Goal: Task Accomplishment & Management: Manage account settings

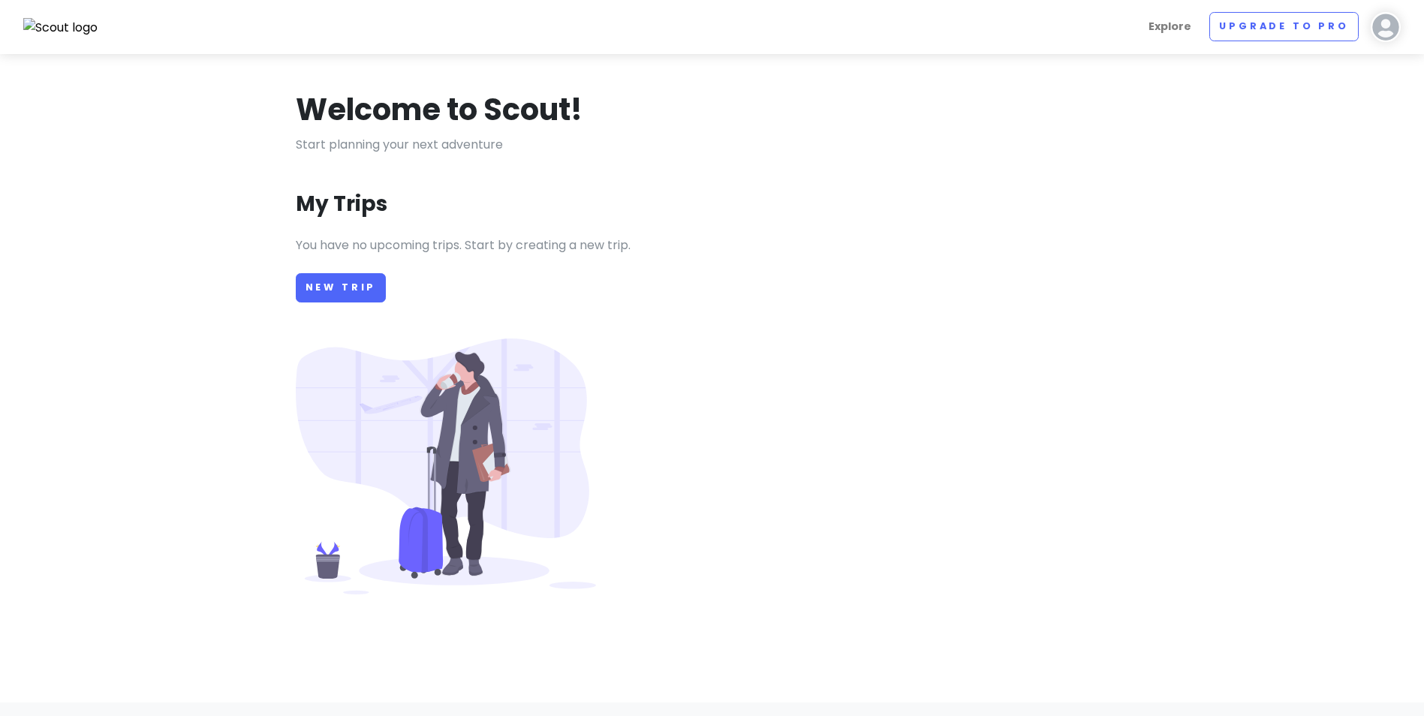
click at [1382, 31] on img at bounding box center [1386, 27] width 30 height 30
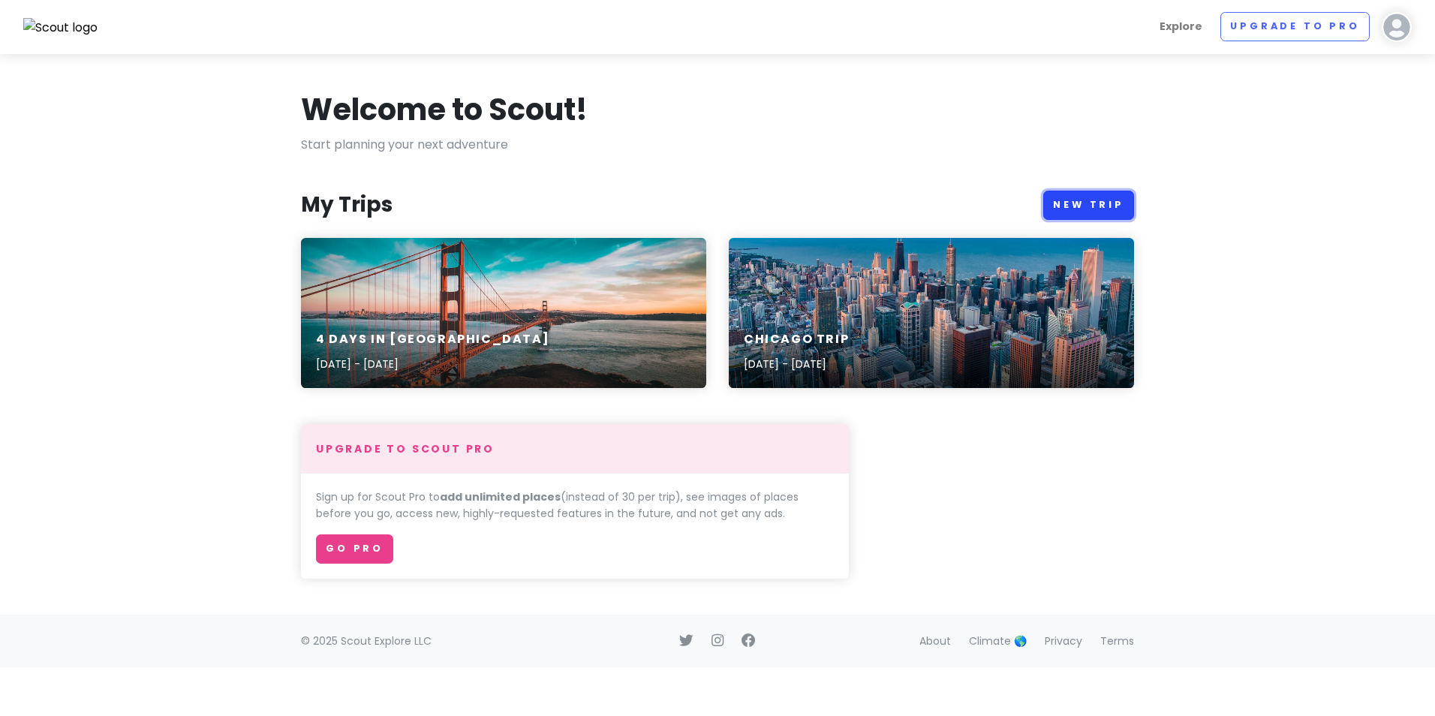
click at [1091, 209] on link "New Trip" at bounding box center [1088, 205] width 91 height 29
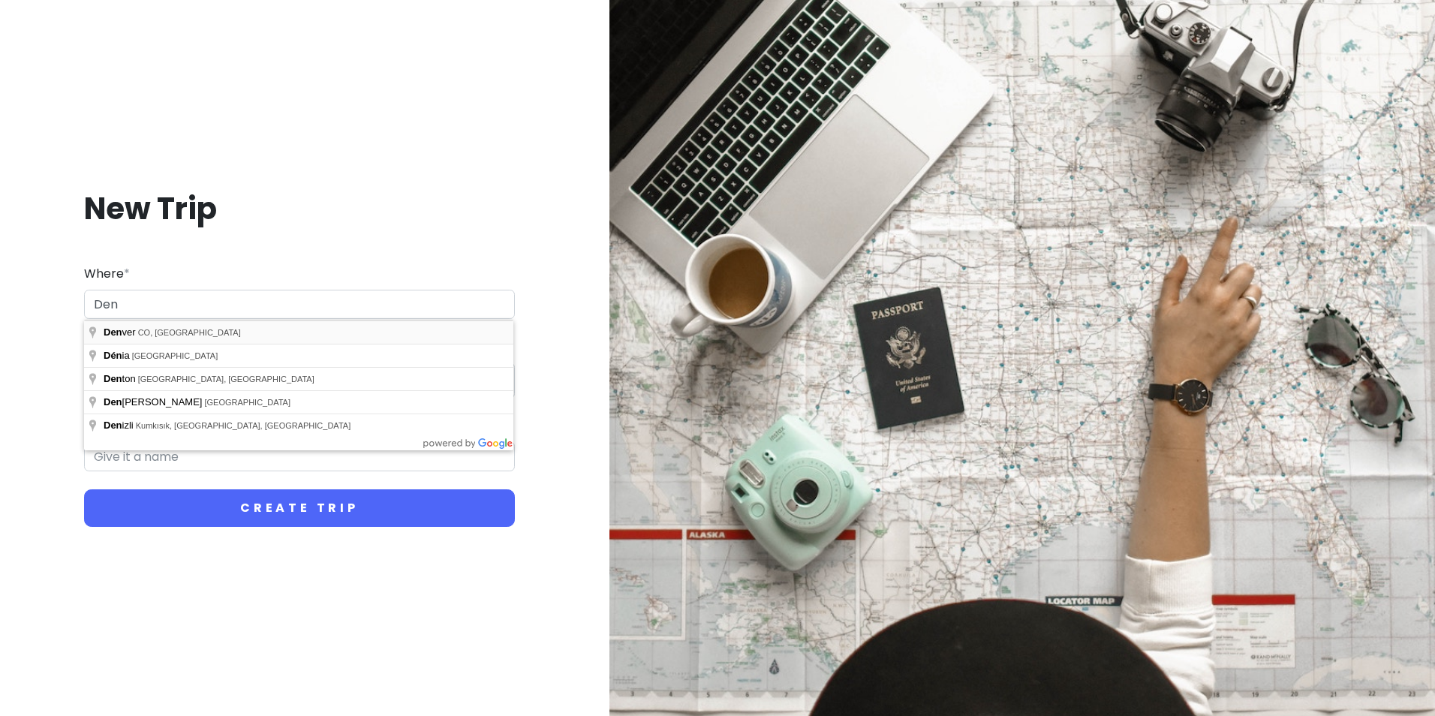
type input "[GEOGRAPHIC_DATA], [GEOGRAPHIC_DATA], [GEOGRAPHIC_DATA]"
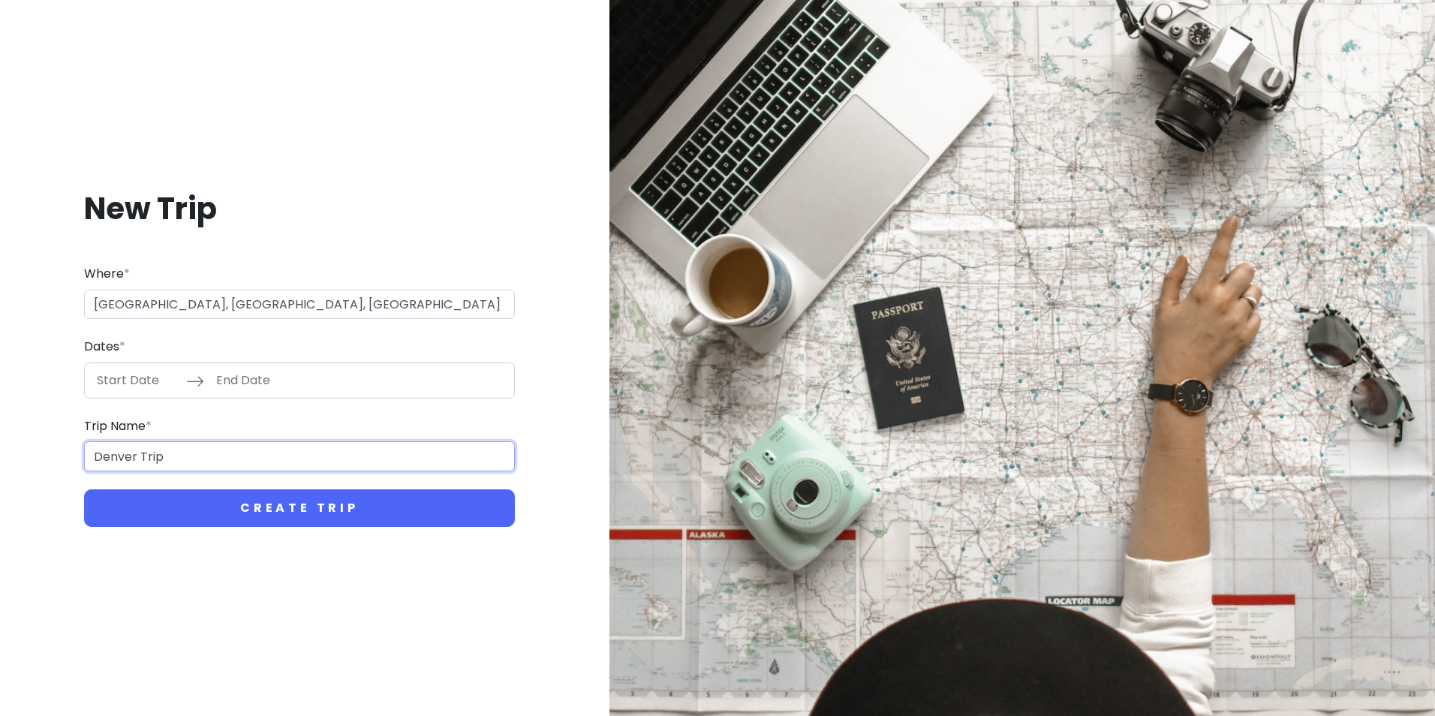
click at [137, 456] on input "Denver Trip" at bounding box center [299, 456] width 431 height 30
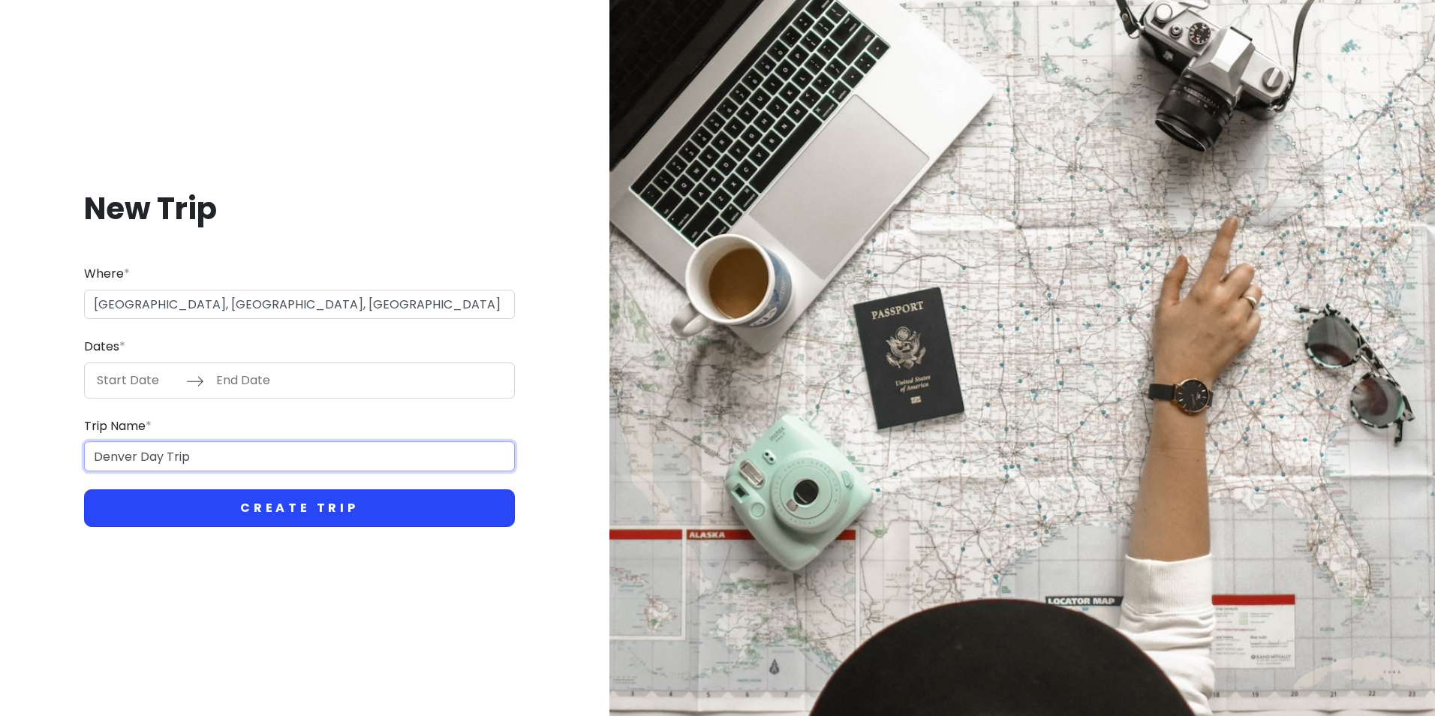
type input "Denver Day Trip"
click at [251, 500] on button "Create Trip" at bounding box center [299, 508] width 431 height 38
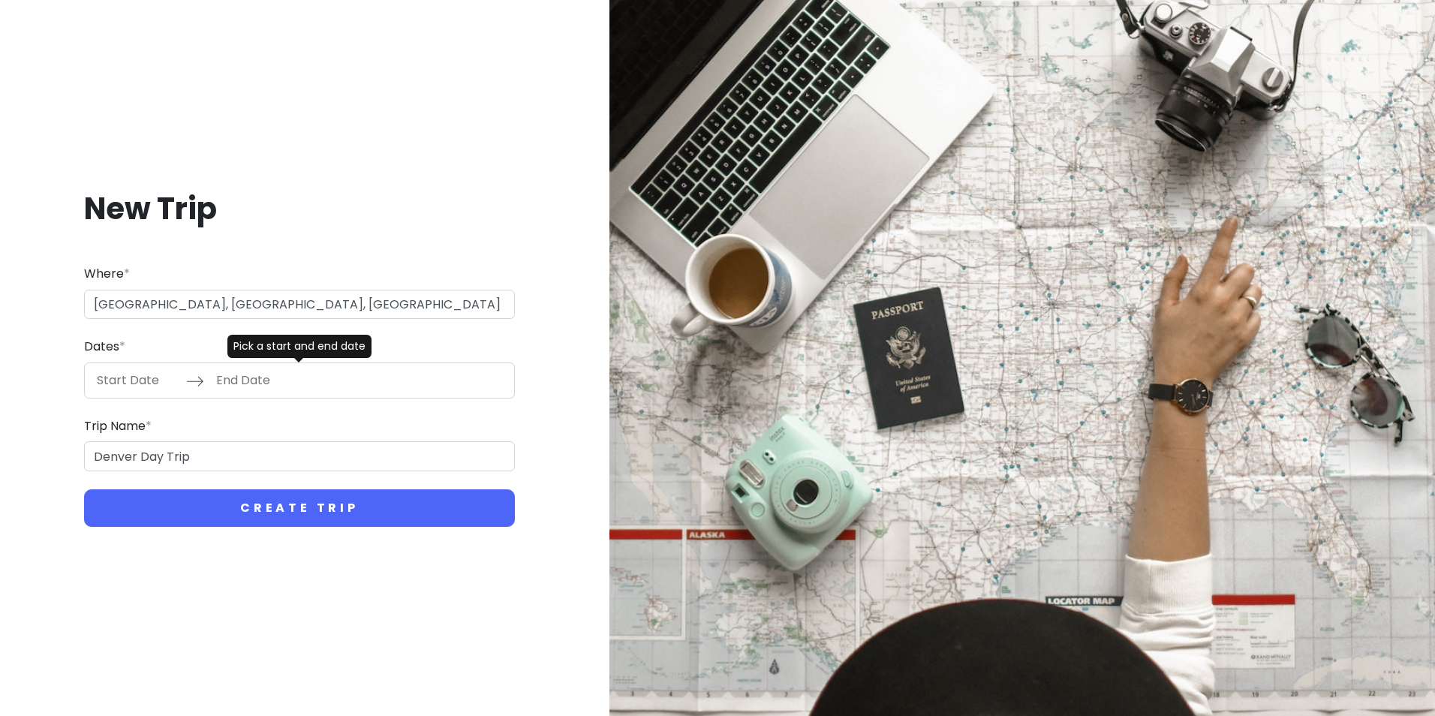
click at [124, 380] on input "Start Date" at bounding box center [138, 380] width 98 height 35
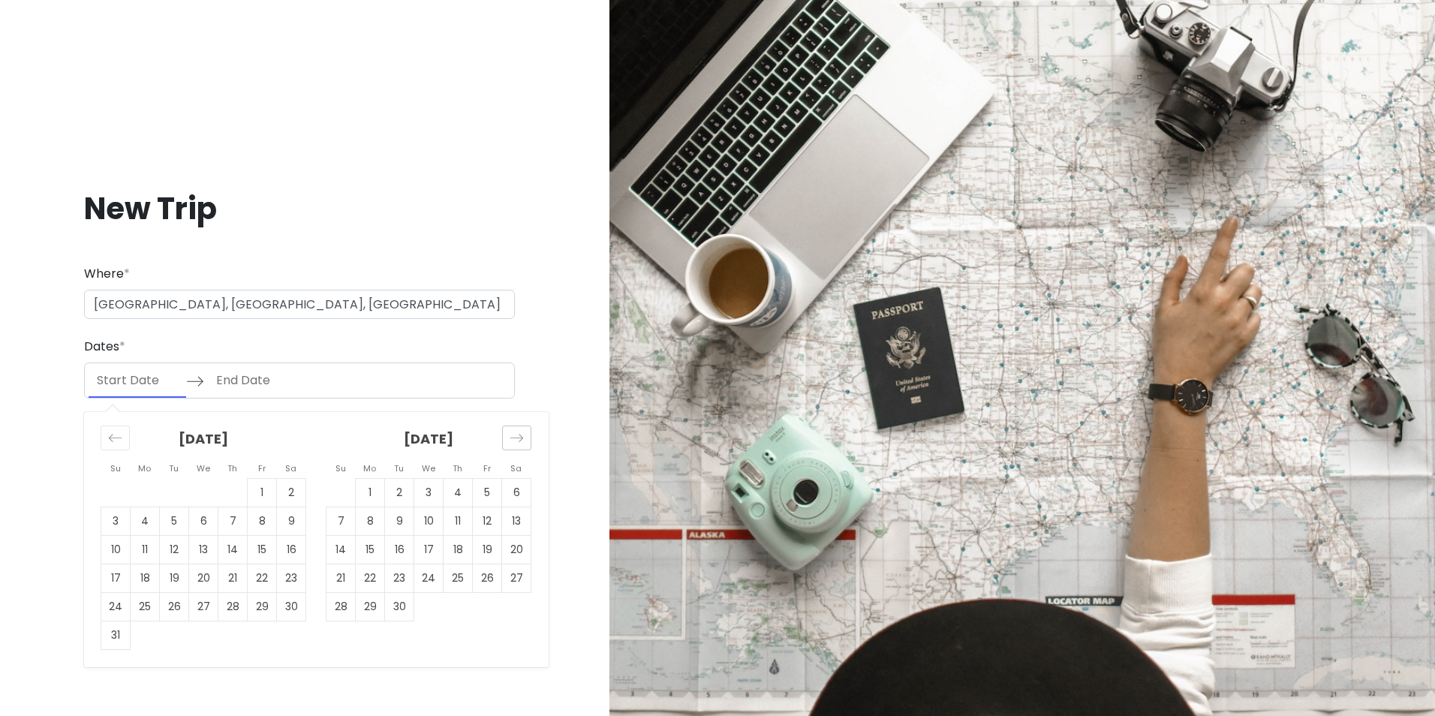
click at [516, 440] on icon "Move forward to switch to the next month." at bounding box center [517, 438] width 14 height 14
click at [516, 439] on icon "Move forward to switch to the next month." at bounding box center [517, 438] width 14 height 14
click at [519, 435] on icon "Move forward to switch to the next month." at bounding box center [517, 438] width 14 height 14
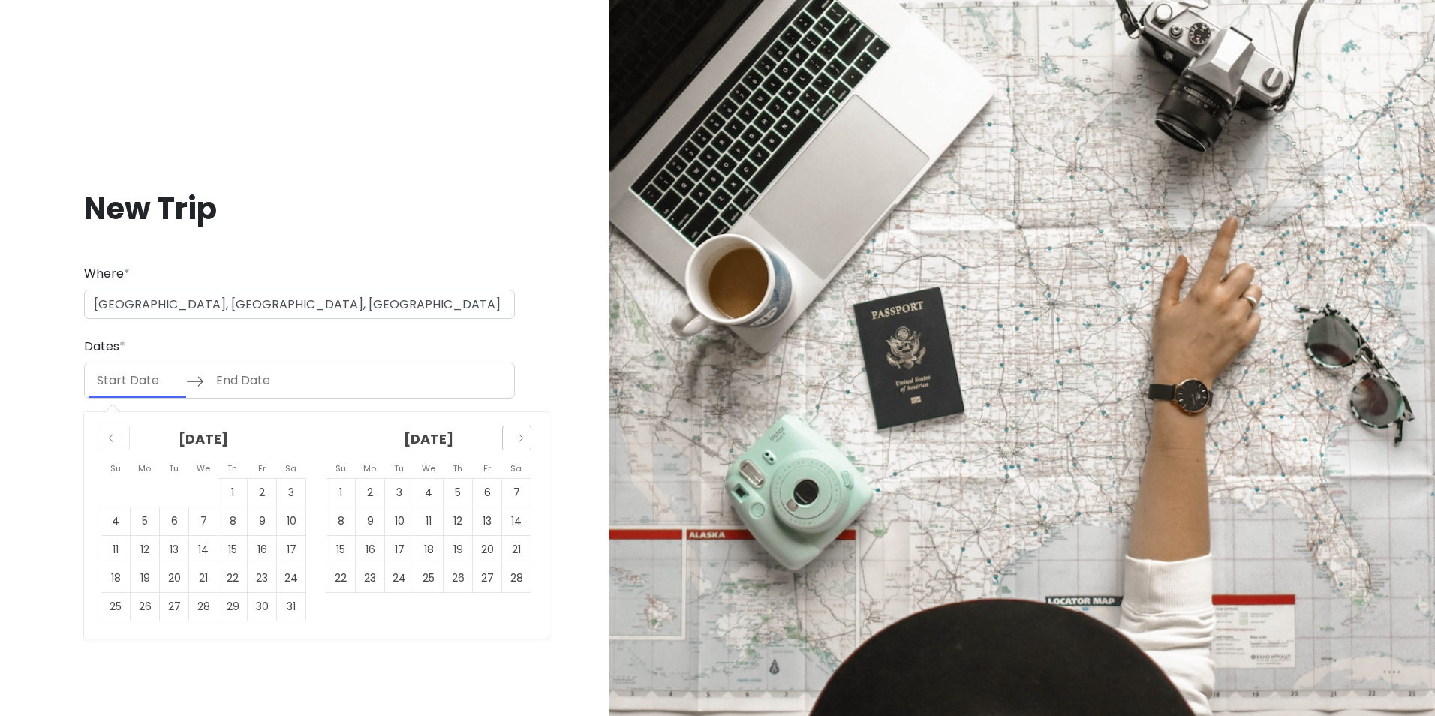
click at [519, 435] on icon "Move forward to switch to the next month." at bounding box center [517, 438] width 14 height 14
click at [521, 488] on td "4" at bounding box center [516, 492] width 29 height 29
type input "[DATE]"
click at [521, 487] on td "4" at bounding box center [516, 492] width 29 height 29
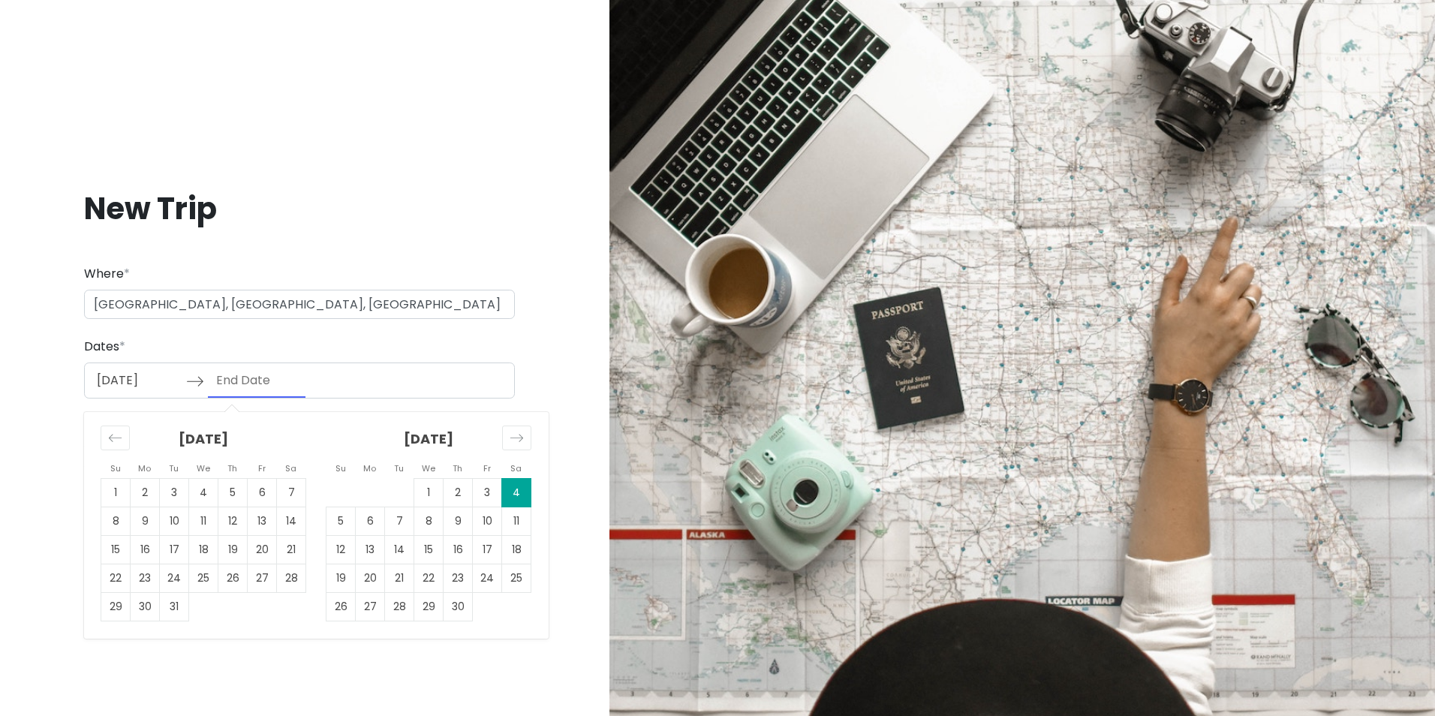
type input "[DATE]"
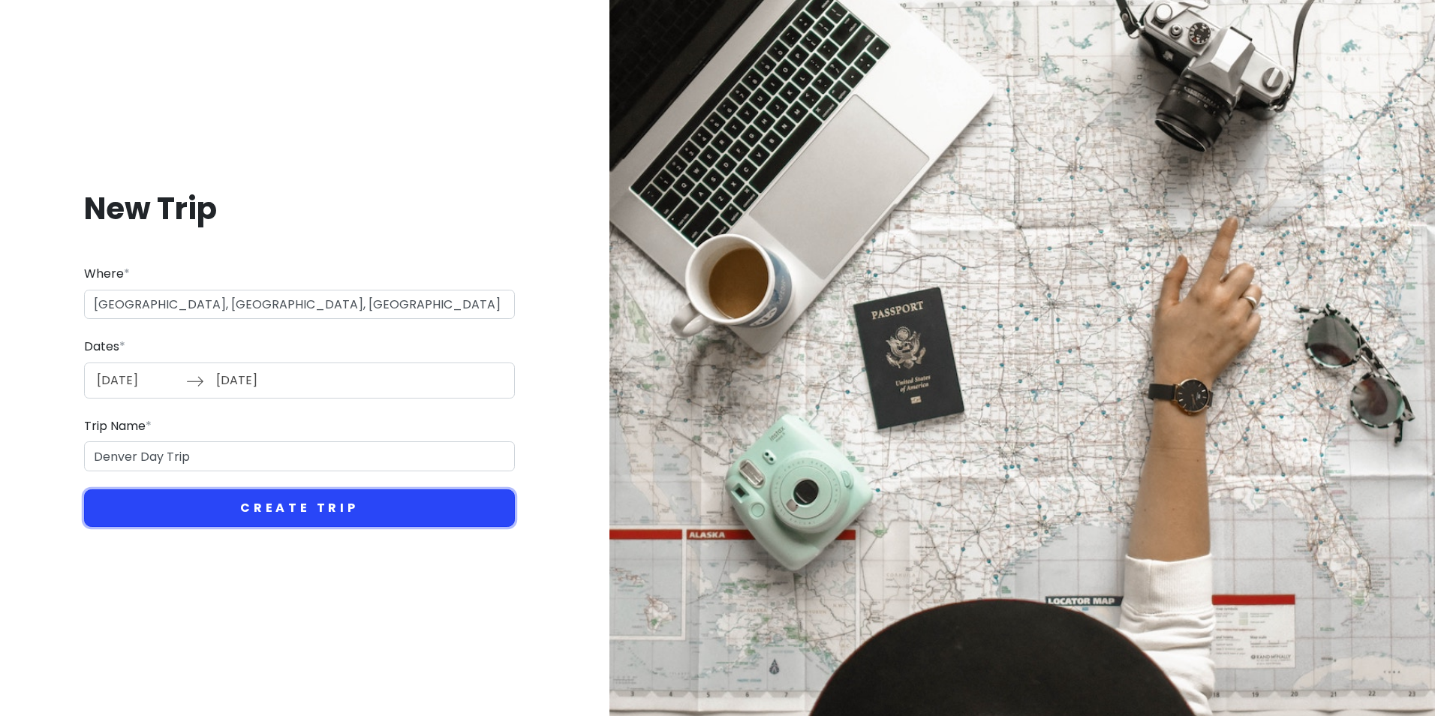
click at [342, 512] on button "Create Trip" at bounding box center [299, 508] width 431 height 38
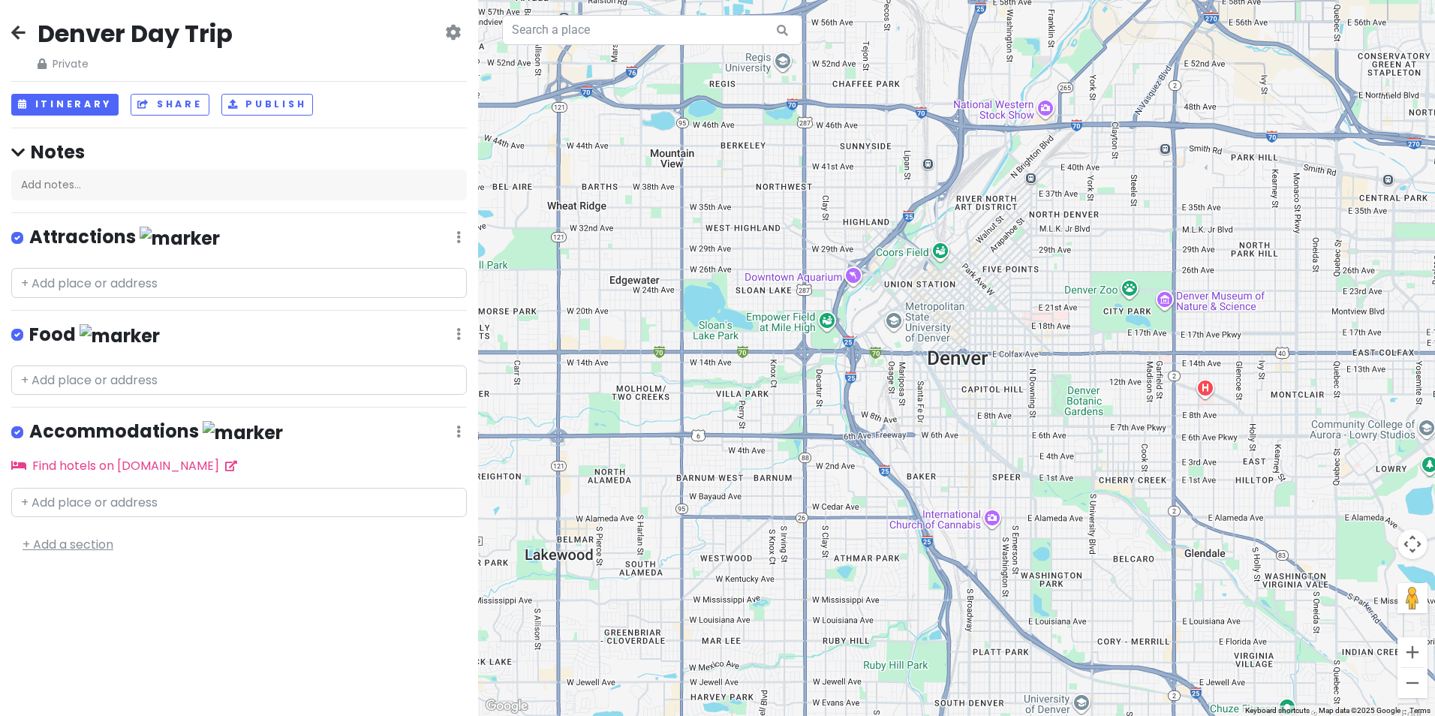
click at [67, 541] on link "+ Add a section" at bounding box center [68, 544] width 91 height 17
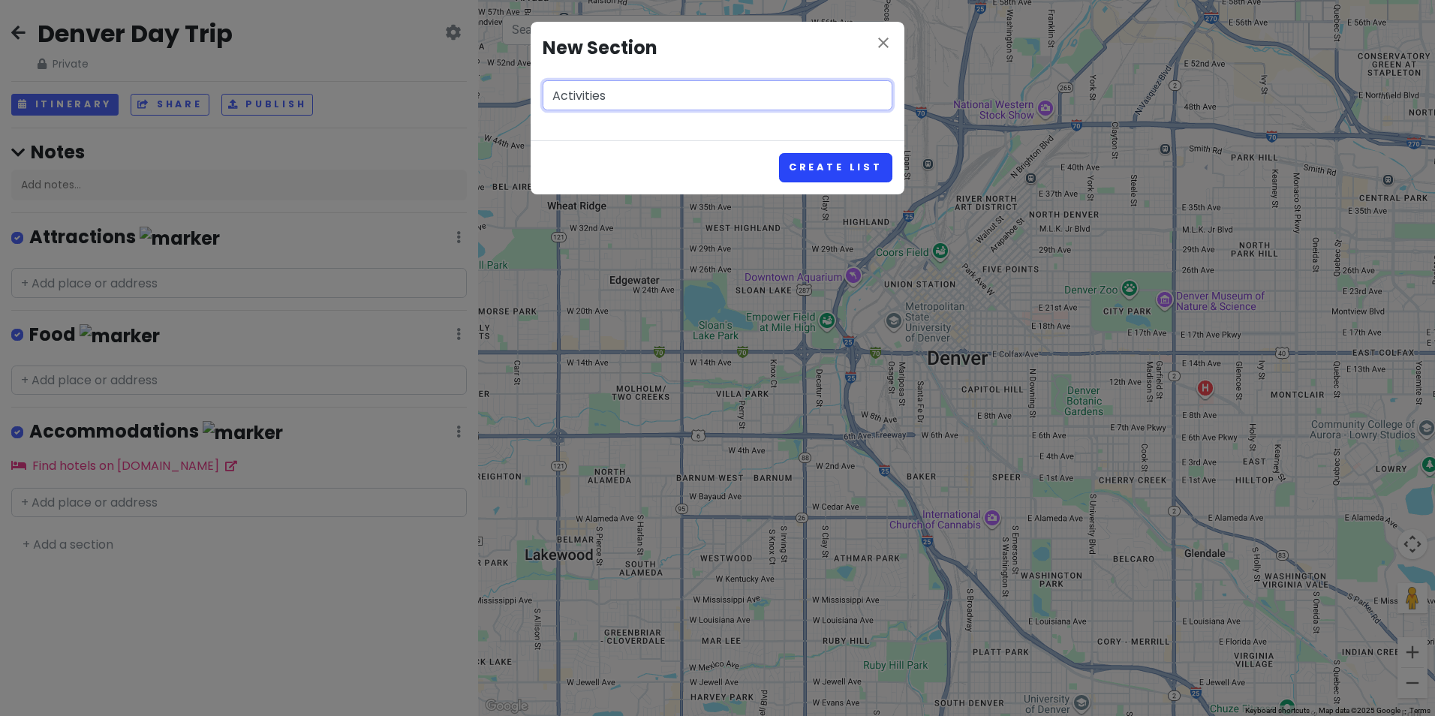
type input "Activities"
click at [839, 164] on button "Create List" at bounding box center [835, 167] width 113 height 29
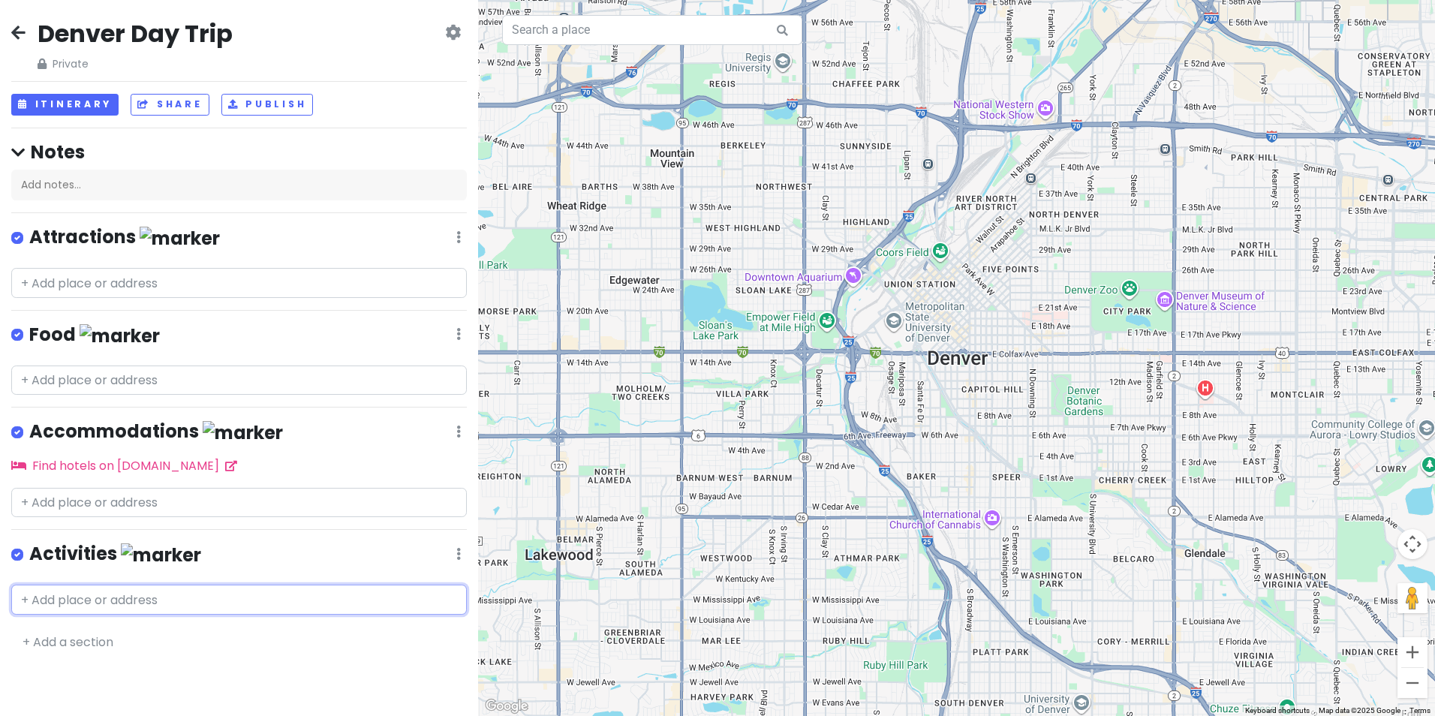
click at [68, 602] on input "text" at bounding box center [239, 600] width 456 height 30
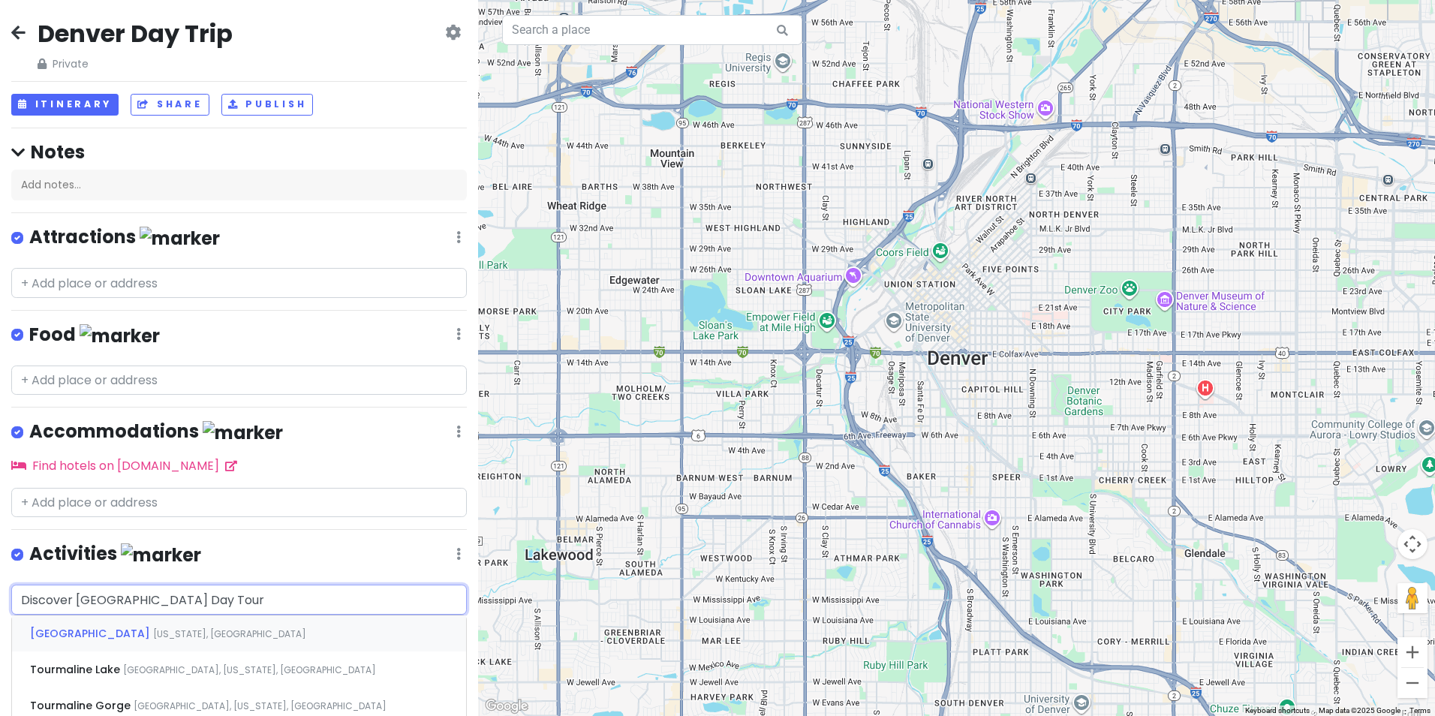
type input "Discover [GEOGRAPHIC_DATA] Day Tour"
click at [299, 542] on div "Activities Edit Reorder Delete List" at bounding box center [239, 557] width 456 height 31
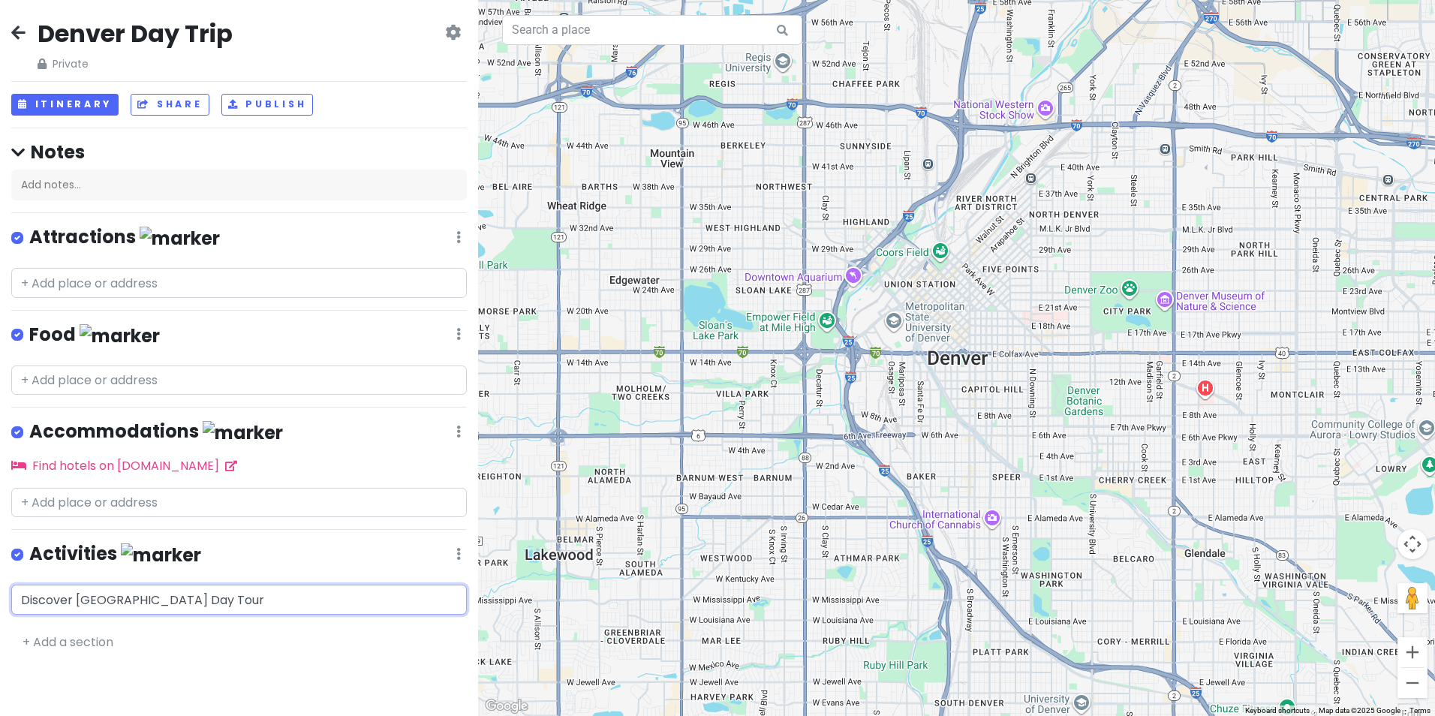
click at [327, 596] on input "Discover [GEOGRAPHIC_DATA] Day Tour" at bounding box center [239, 600] width 456 height 30
click at [247, 622] on div "Add ' Discover [GEOGRAPHIC_DATA] Day Tour '" at bounding box center [239, 633] width 454 height 34
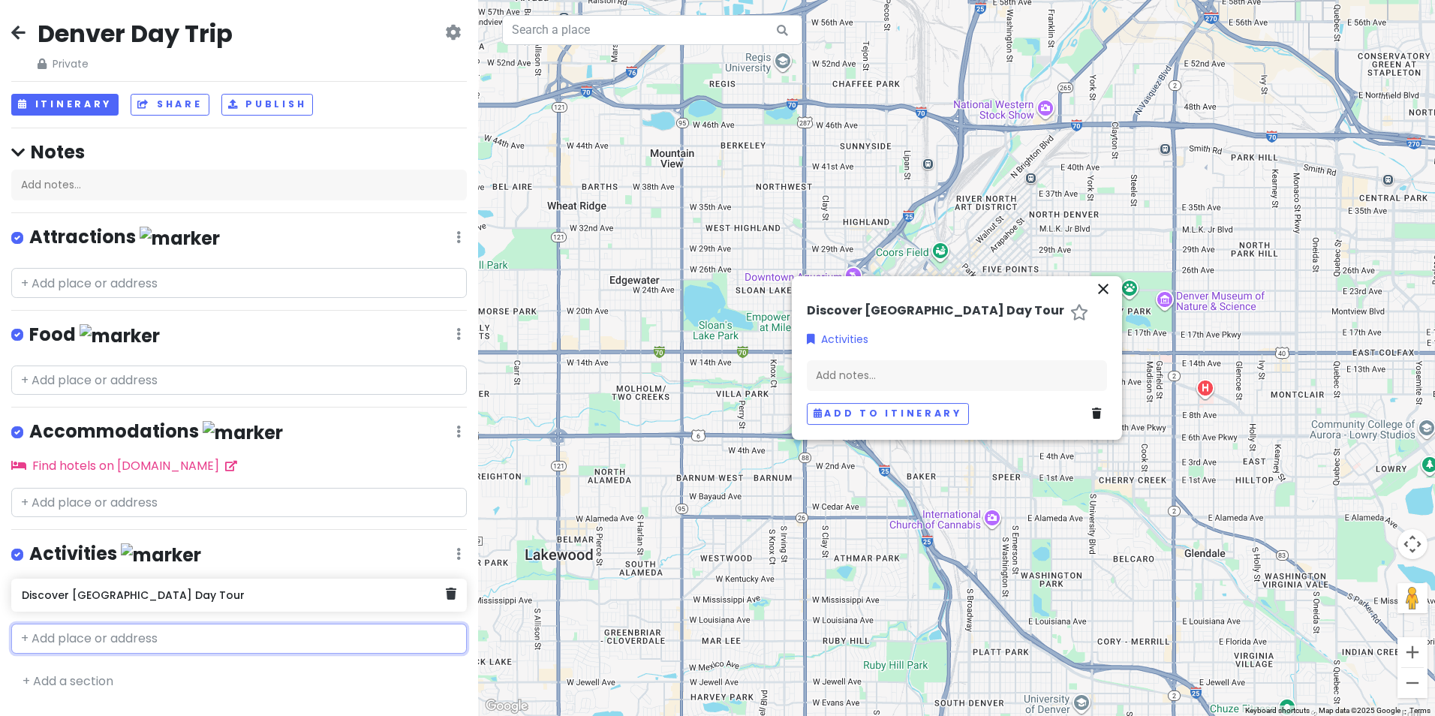
click at [289, 593] on h6 "Discover [GEOGRAPHIC_DATA] Day Tour" at bounding box center [234, 595] width 424 height 14
click at [67, 588] on h6 "Discover [GEOGRAPHIC_DATA] Day Tour" at bounding box center [234, 595] width 424 height 14
drag, startPoint x: 399, startPoint y: 587, endPoint x: 372, endPoint y: 587, distance: 26.3
click at [372, 588] on h6 "Discover [GEOGRAPHIC_DATA] Day Tour" at bounding box center [234, 595] width 424 height 14
click at [867, 379] on div "Add notes..." at bounding box center [957, 376] width 300 height 32
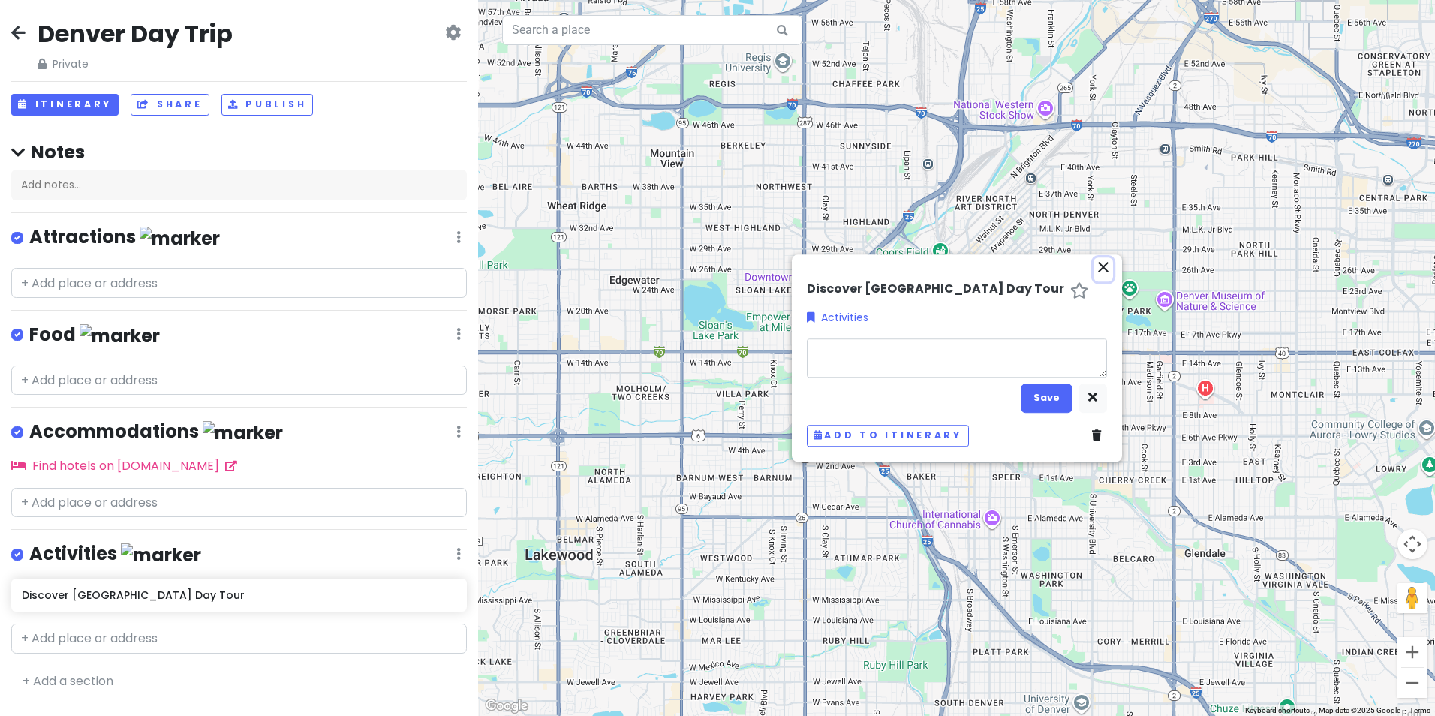
click at [1103, 258] on div "To navigate the map with touch gestures double-tap and hold your finger on the …" at bounding box center [956, 358] width 957 height 716
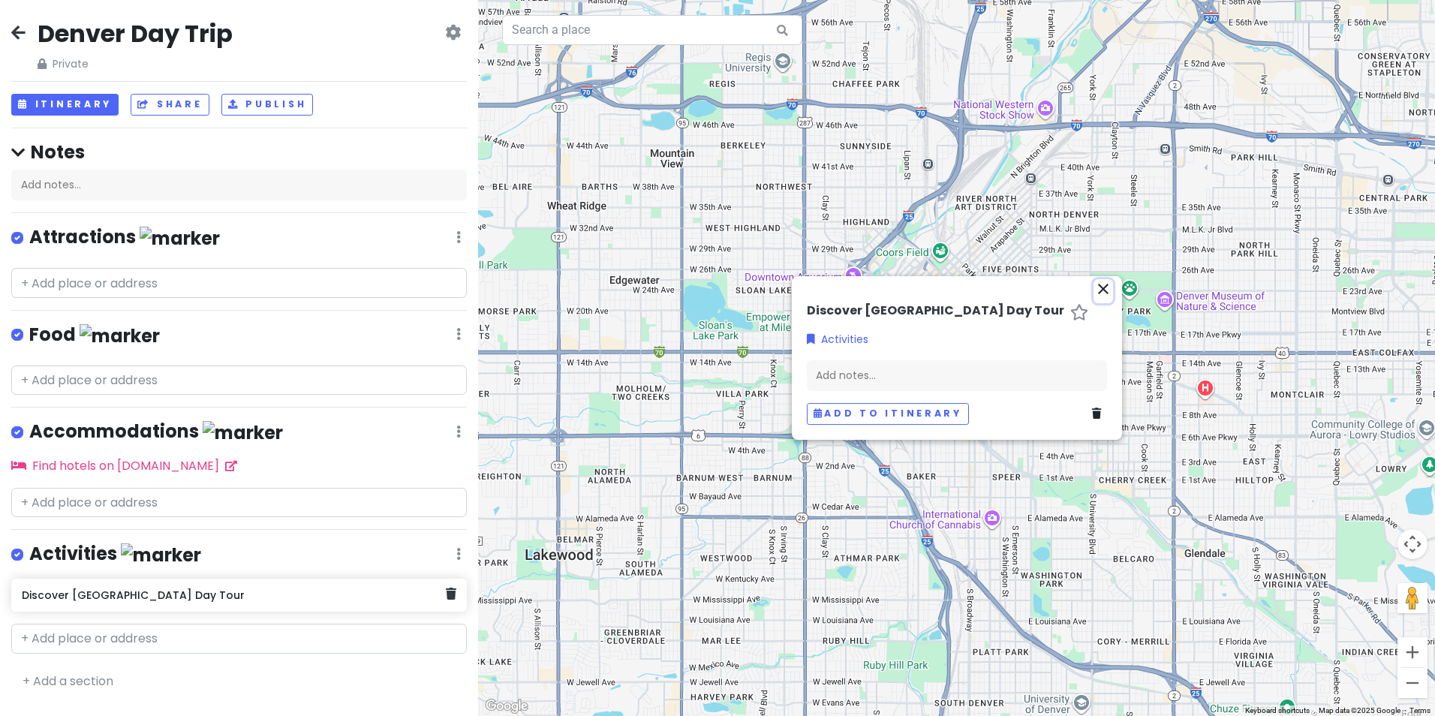
click at [456, 593] on div "Discover [GEOGRAPHIC_DATA] Day Tour" at bounding box center [239, 595] width 456 height 33
click at [451, 595] on link at bounding box center [451, 595] width 11 height 20
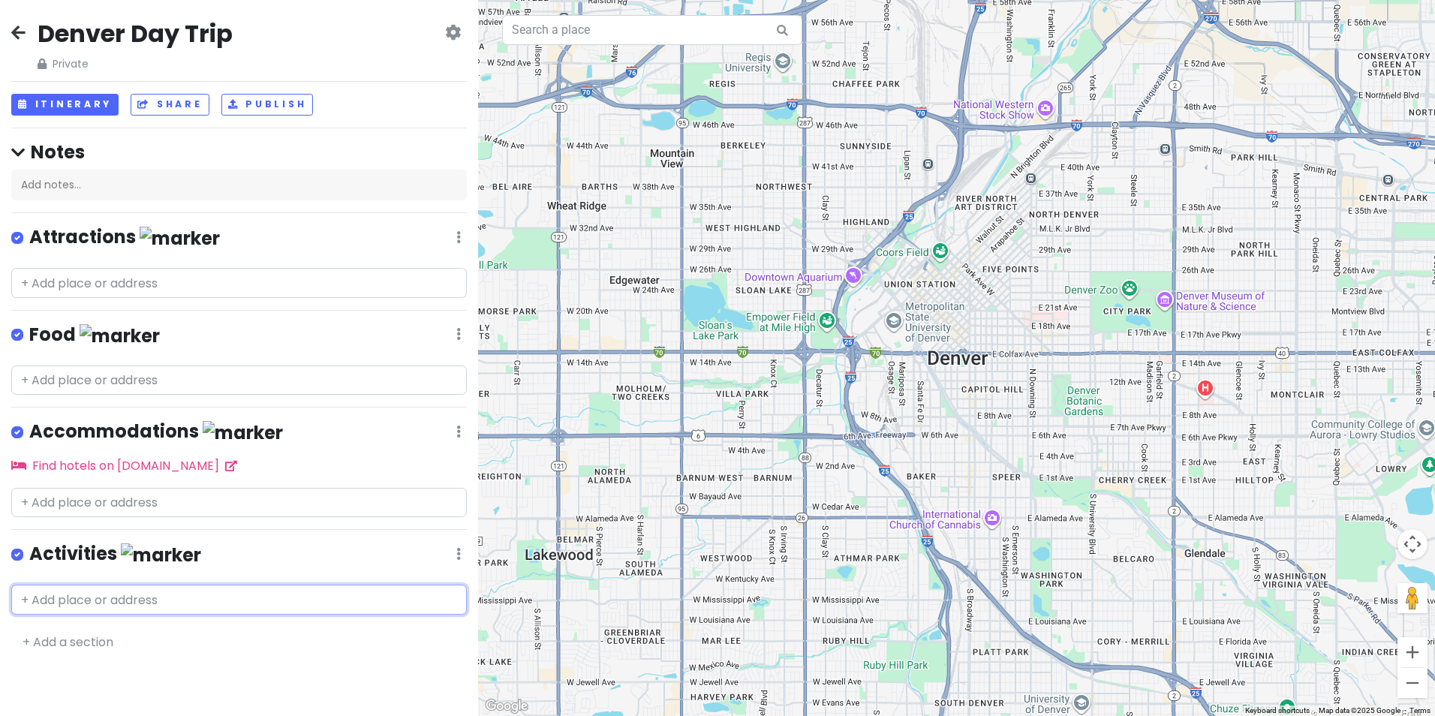
click at [220, 592] on input "text" at bounding box center [239, 600] width 456 height 30
type input "Union"
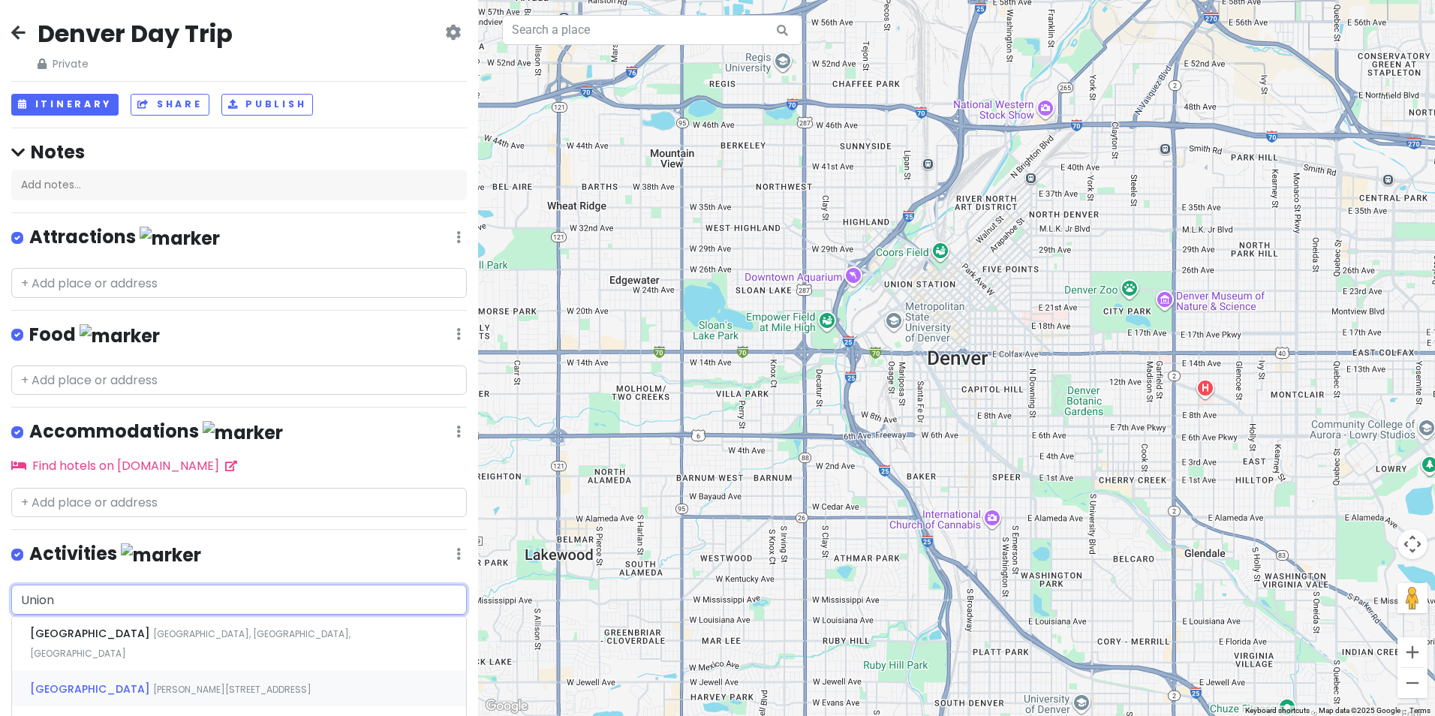
click at [149, 660] on span "[PERSON_NAME][STREET_ADDRESS]" at bounding box center [190, 644] width 321 height 32
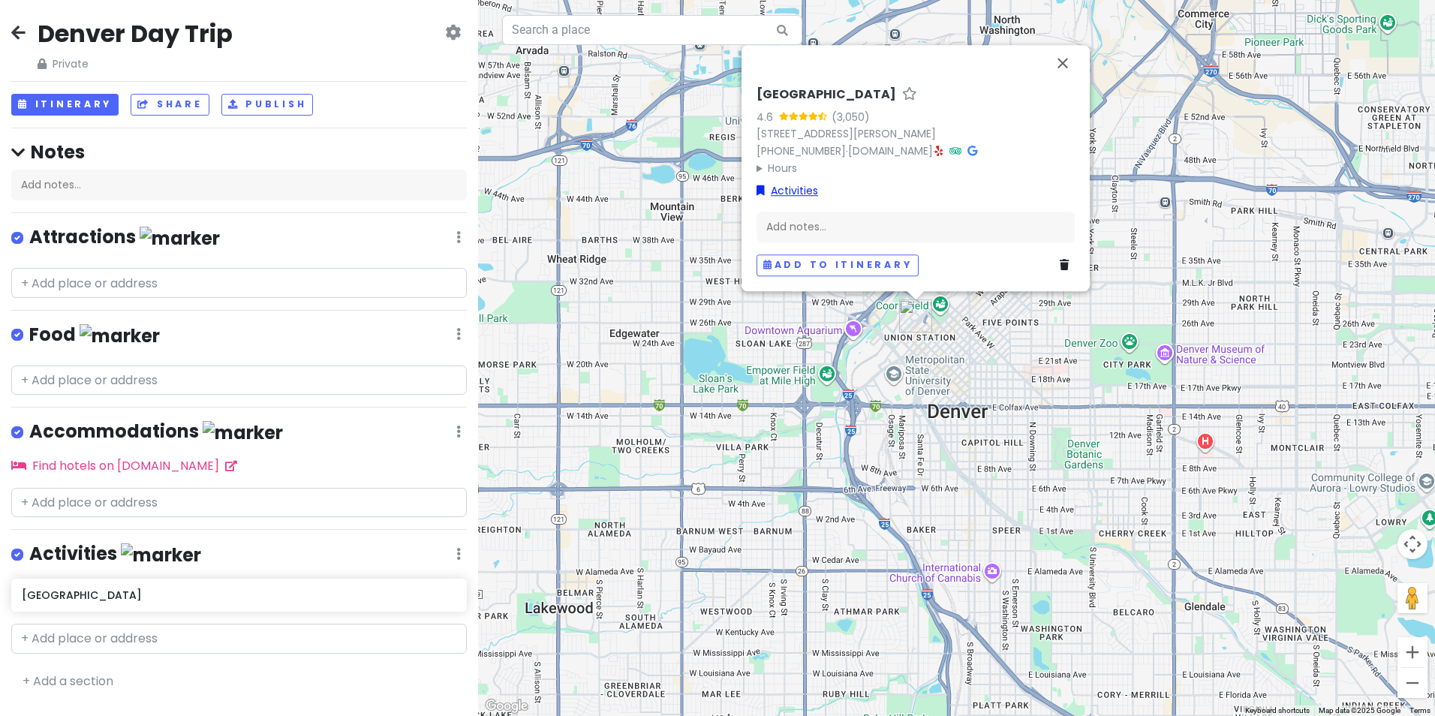
click at [805, 190] on link "Activities" at bounding box center [788, 190] width 62 height 17
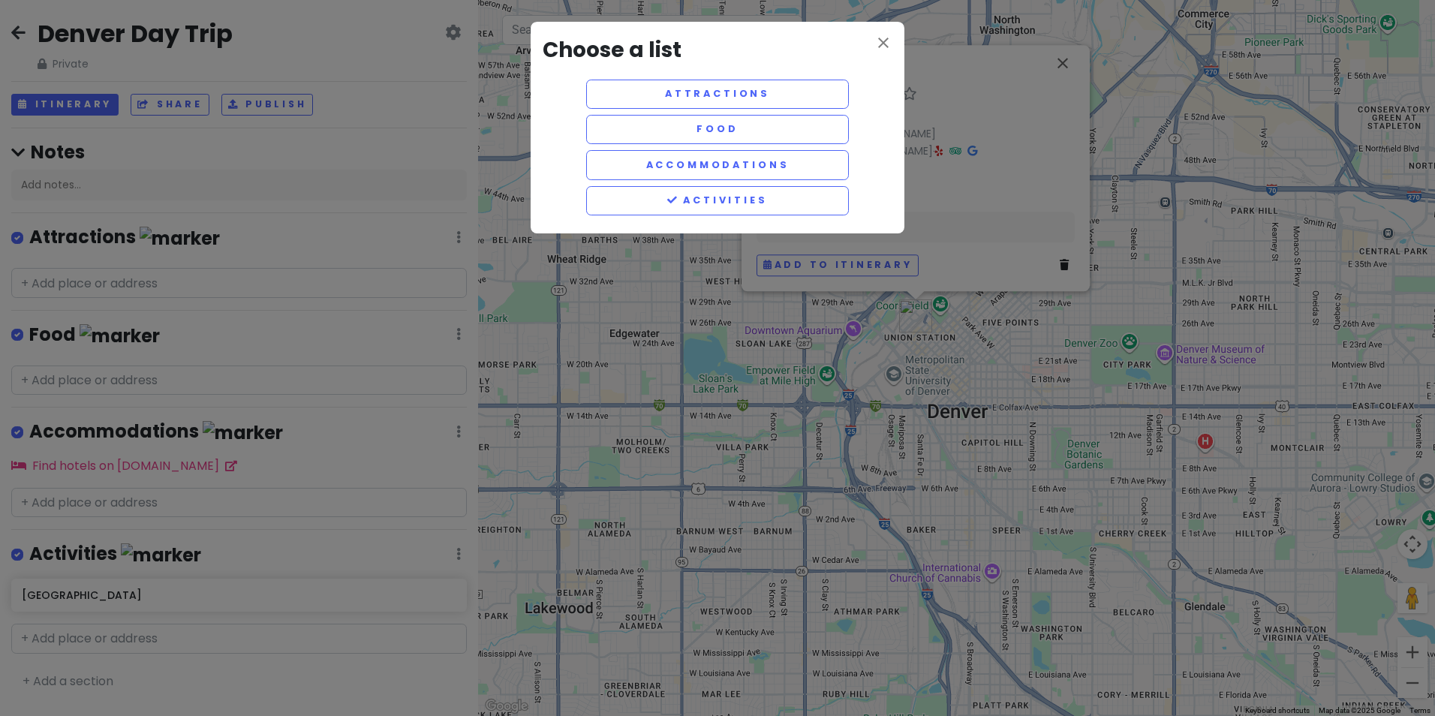
click at [980, 149] on div "close Choose a list Attractions Food Accommodations Activities" at bounding box center [717, 358] width 1435 height 716
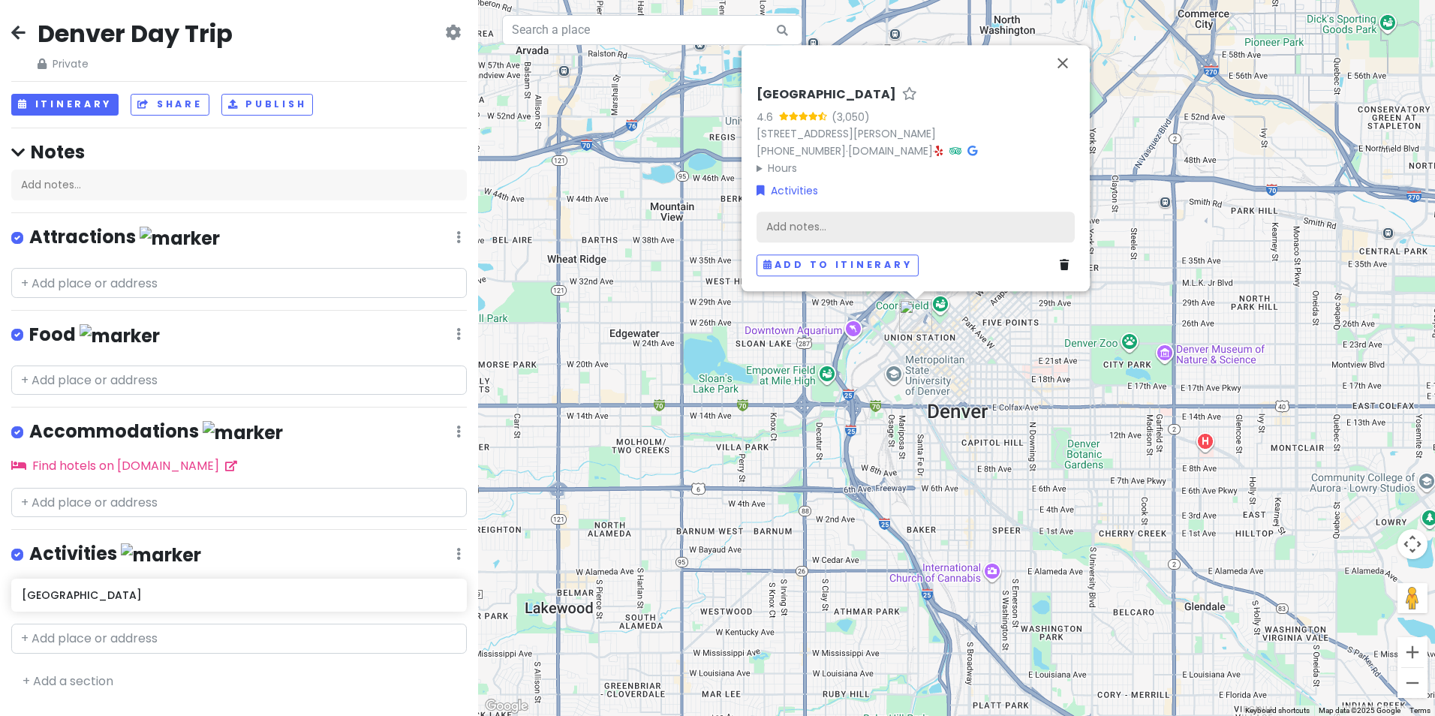
click at [815, 228] on div "Add notes..." at bounding box center [916, 228] width 318 height 32
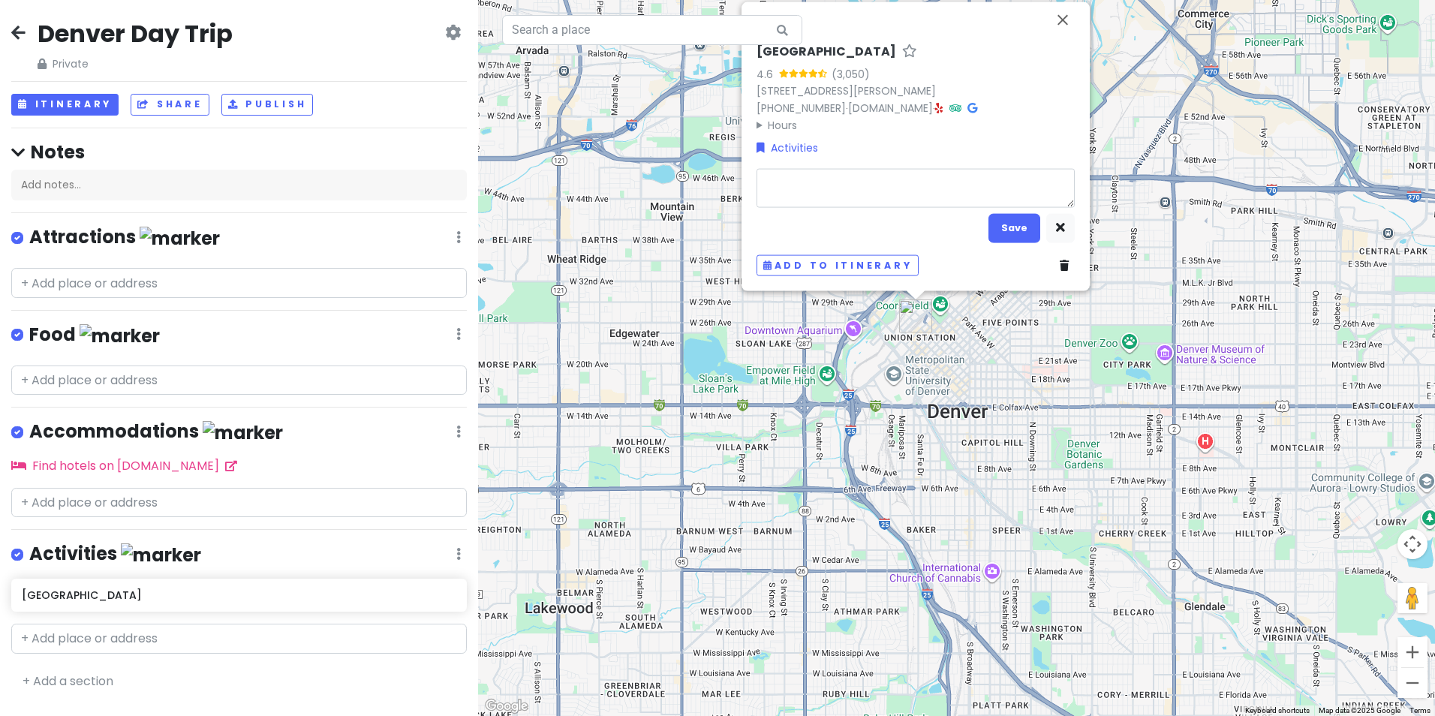
type textarea "x"
type textarea "D"
type textarea "x"
type textarea "D"
type textarea "x"
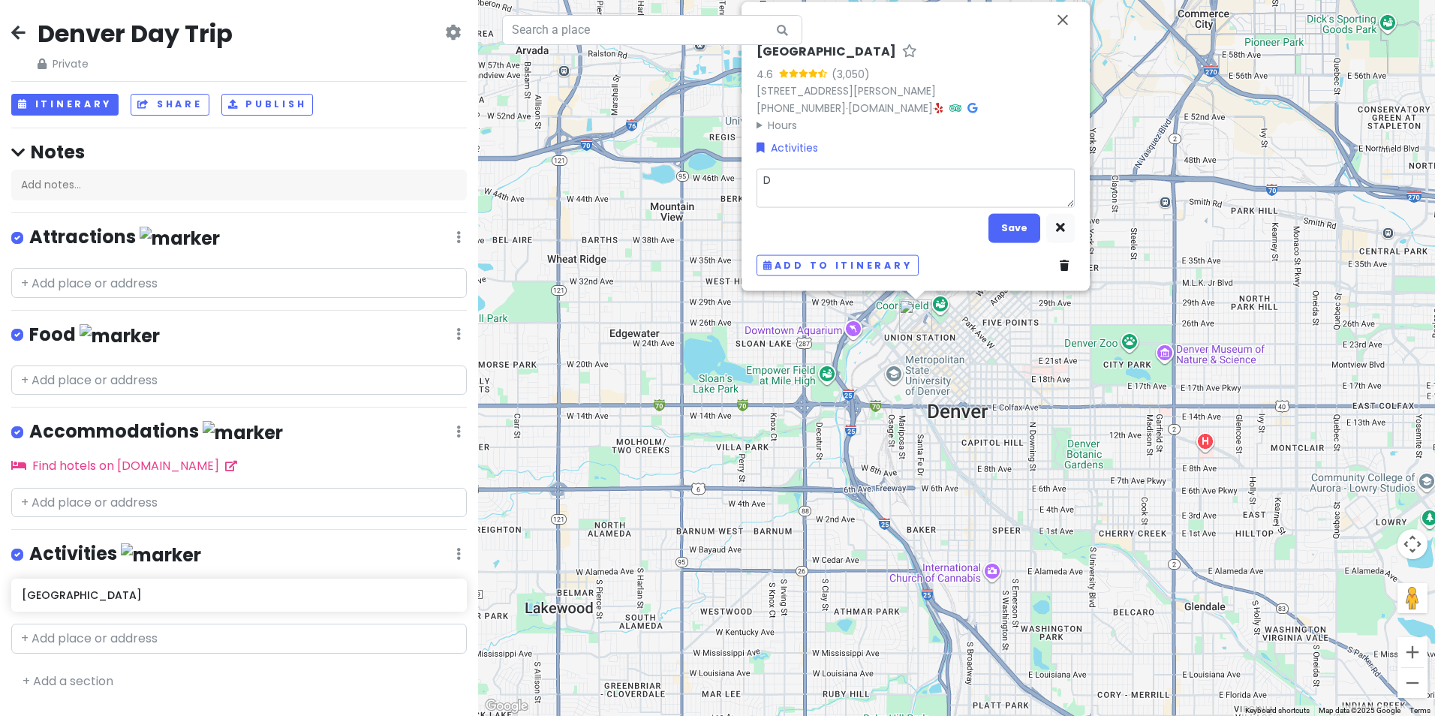
type textarea "Di"
type textarea "x"
type textarea "Dis"
type textarea "x"
type textarea "Disc"
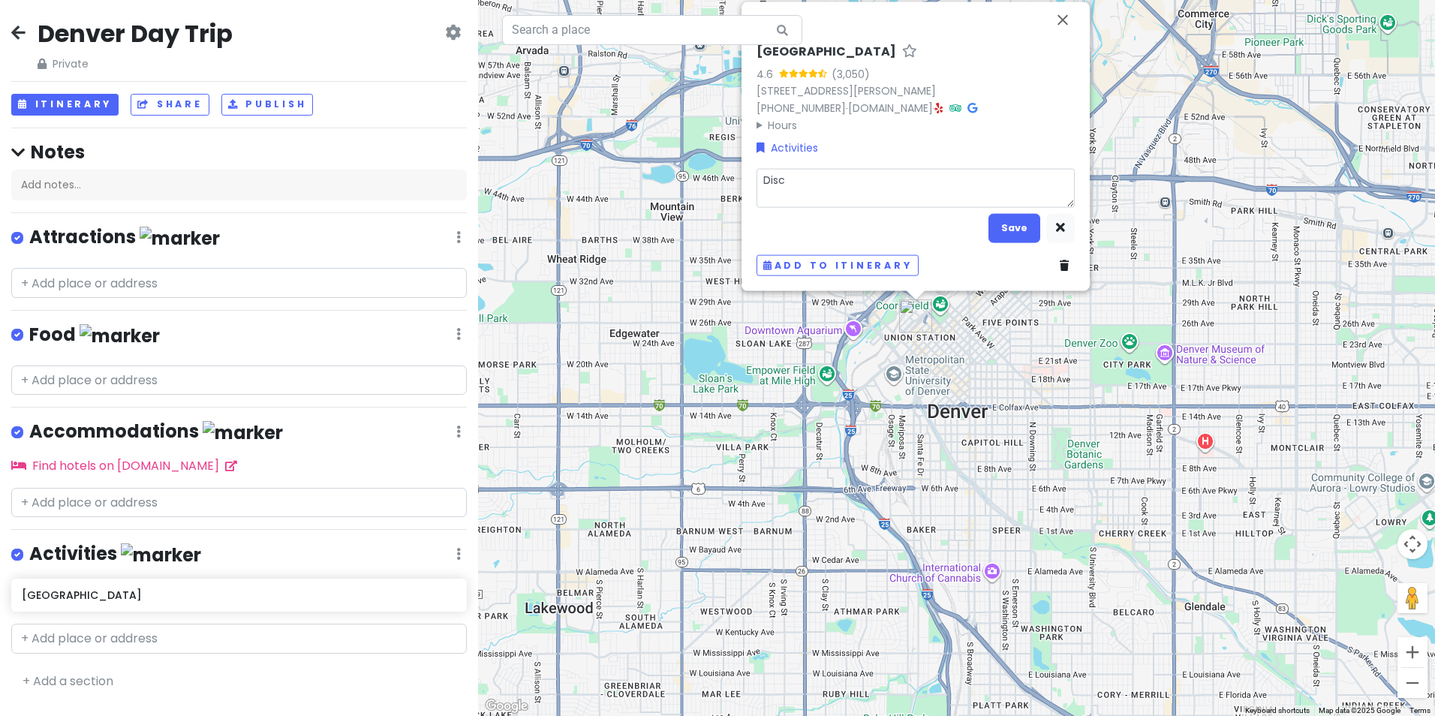
type textarea "x"
type textarea "Disco"
type textarea "x"
type textarea "Discov"
type textarea "x"
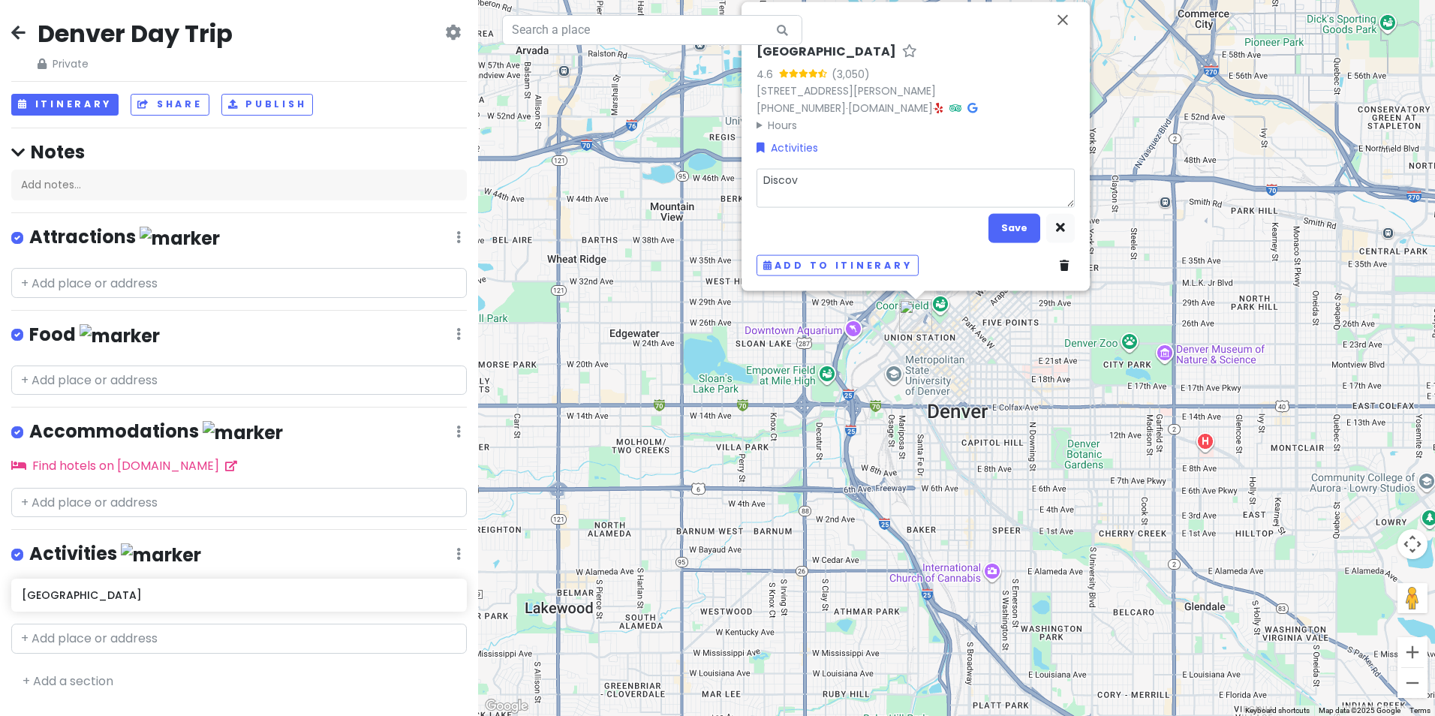
type textarea "Discove"
type textarea "x"
type textarea "Discover"
type textarea "x"
type textarea "Discover"
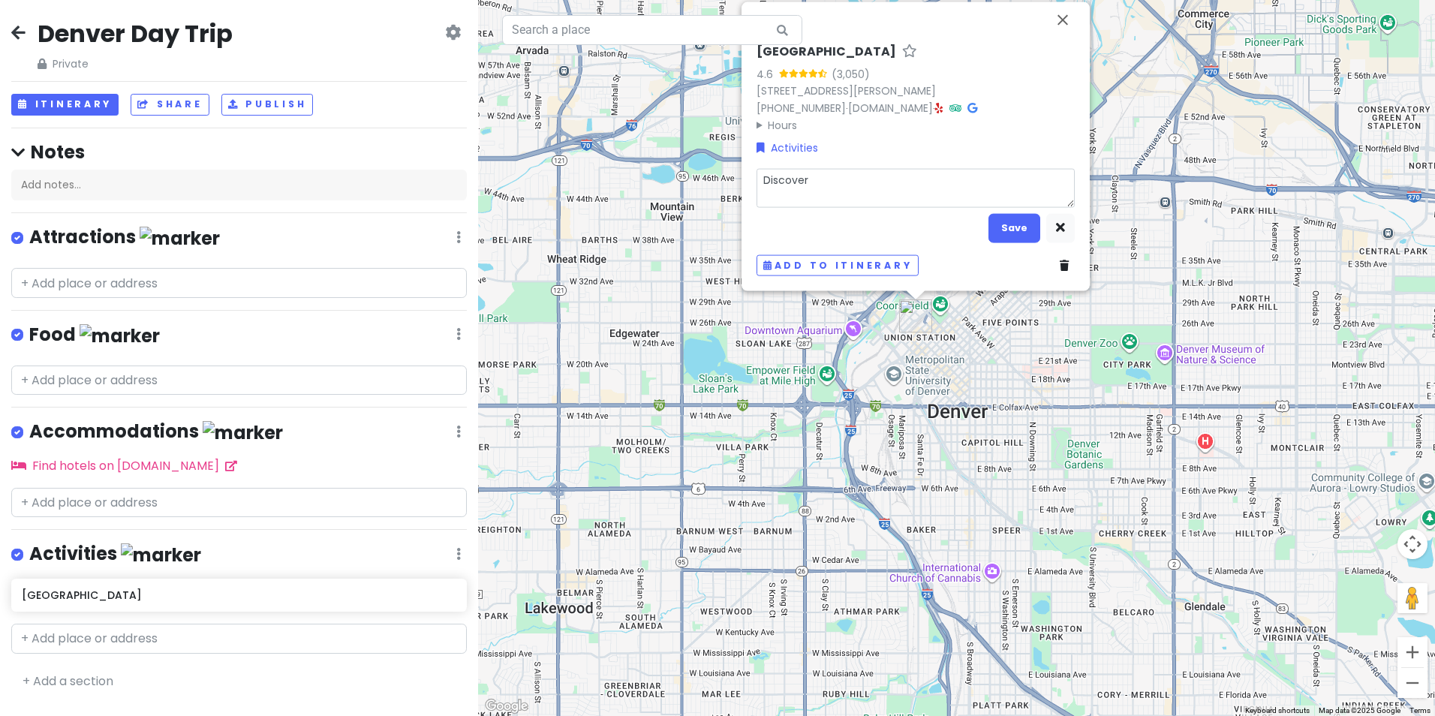
type textarea "x"
type textarea "Discover R"
type textarea "x"
type textarea "Discover Ro"
type textarea "x"
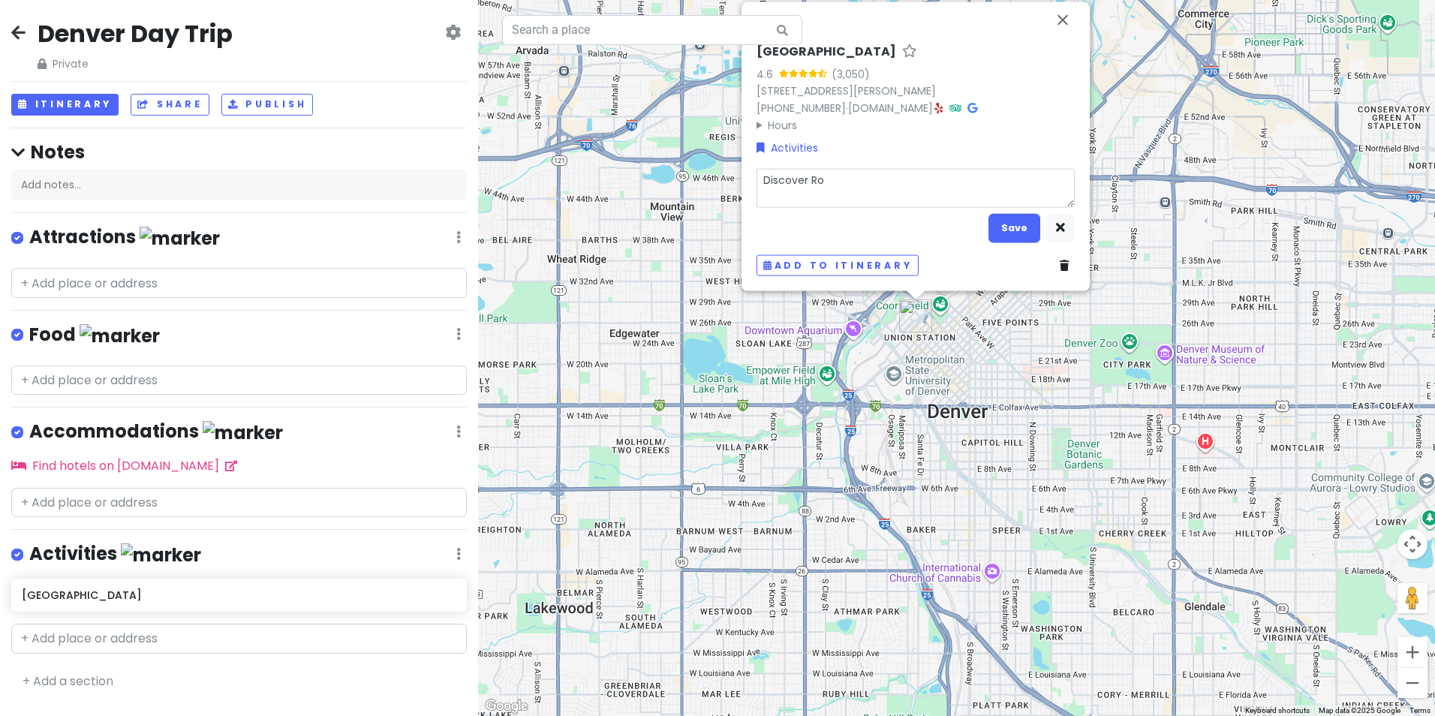
type textarea "Discover Roc"
type textarea "x"
type textarea "Discover Rock"
type textarea "x"
type textarea "Discover Rocky"
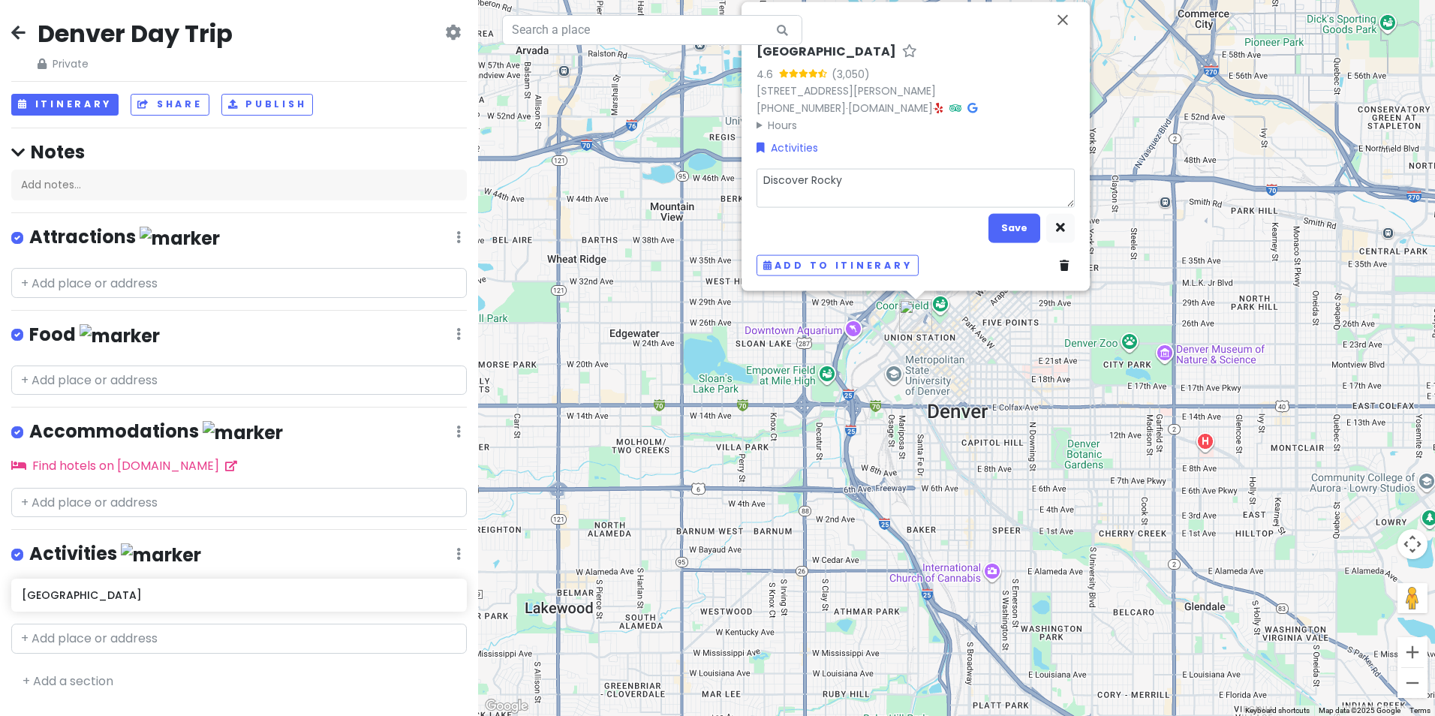
type textarea "x"
type textarea "Discover Rocky"
type textarea "x"
type textarea "Discover Rocky M"
type textarea "x"
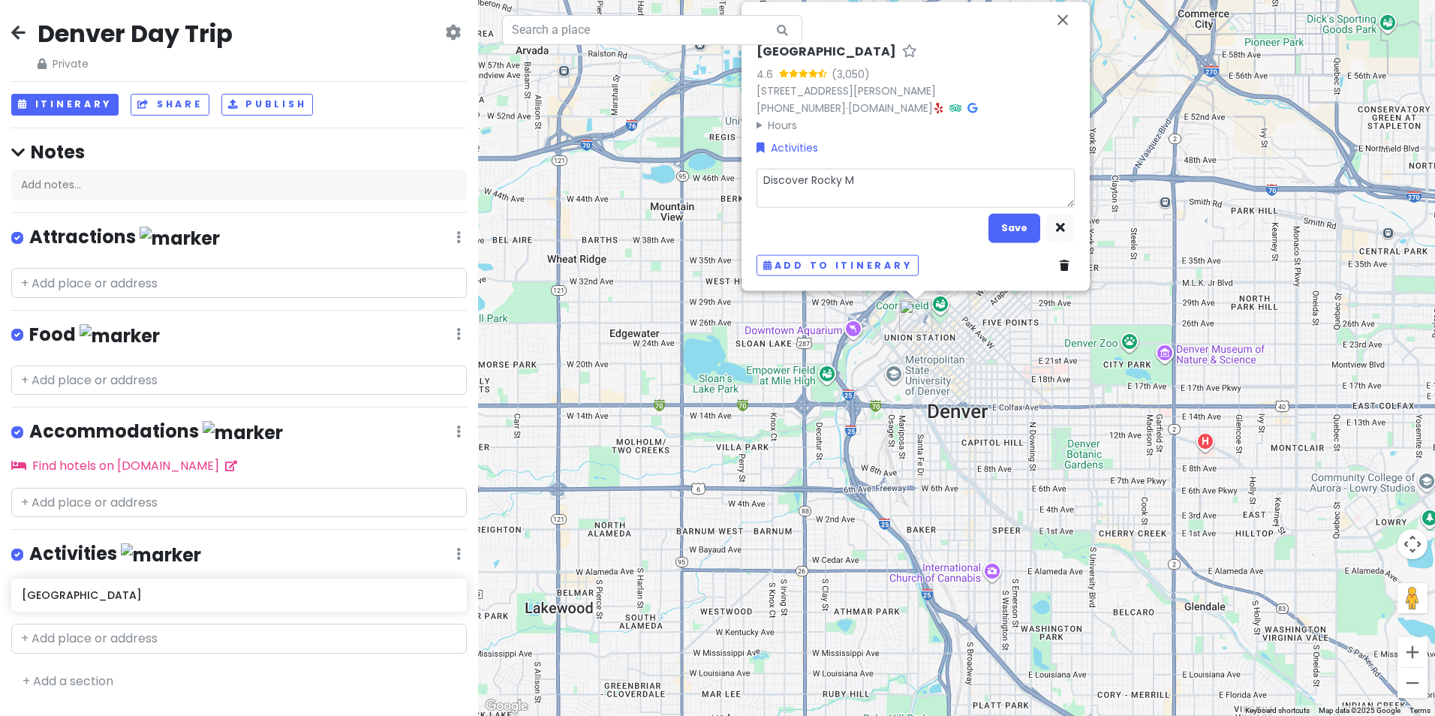
type textarea "Discover Rocky Mo"
type textarea "x"
type textarea "Discover Rocky Mou"
type textarea "x"
type textarea "Discover [PERSON_NAME]"
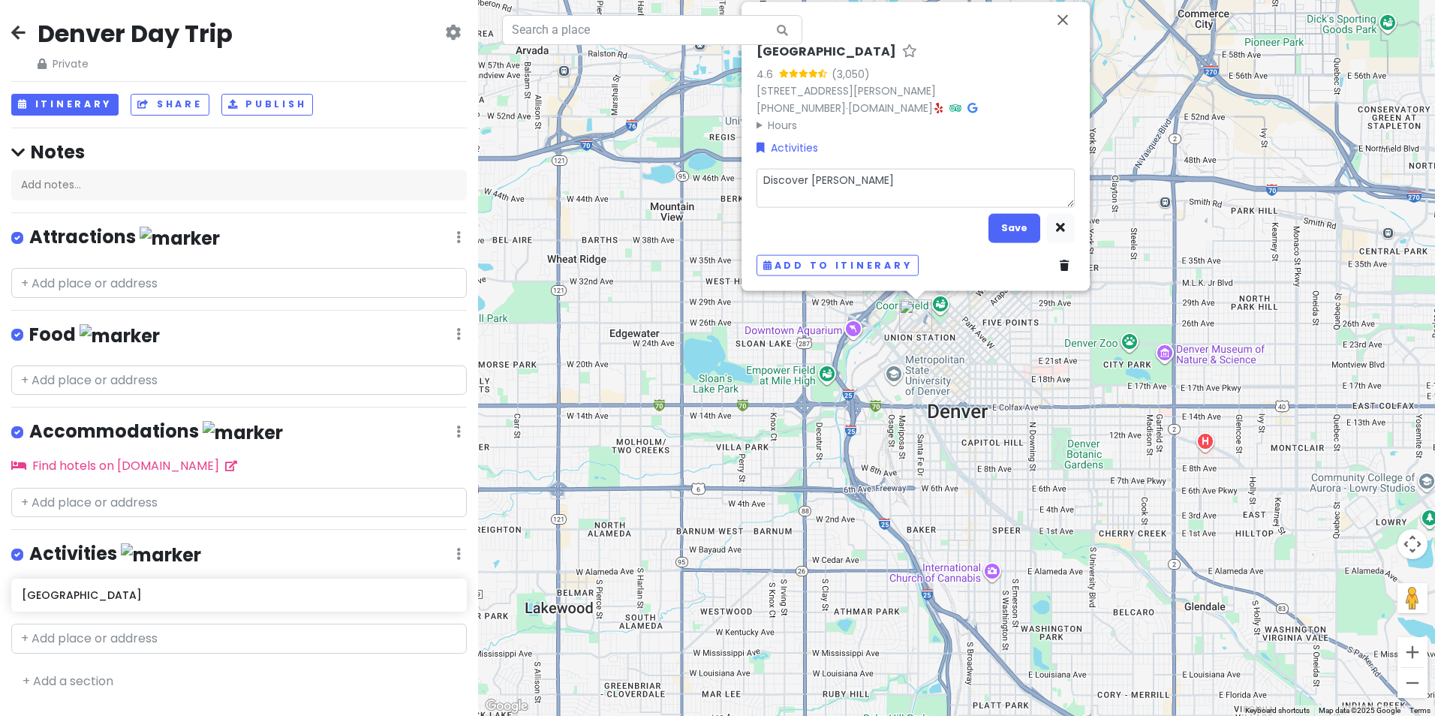
type textarea "x"
type textarea "Discover [GEOGRAPHIC_DATA]"
type textarea "x"
type textarea "Discover Rocky Mounta"
type textarea "x"
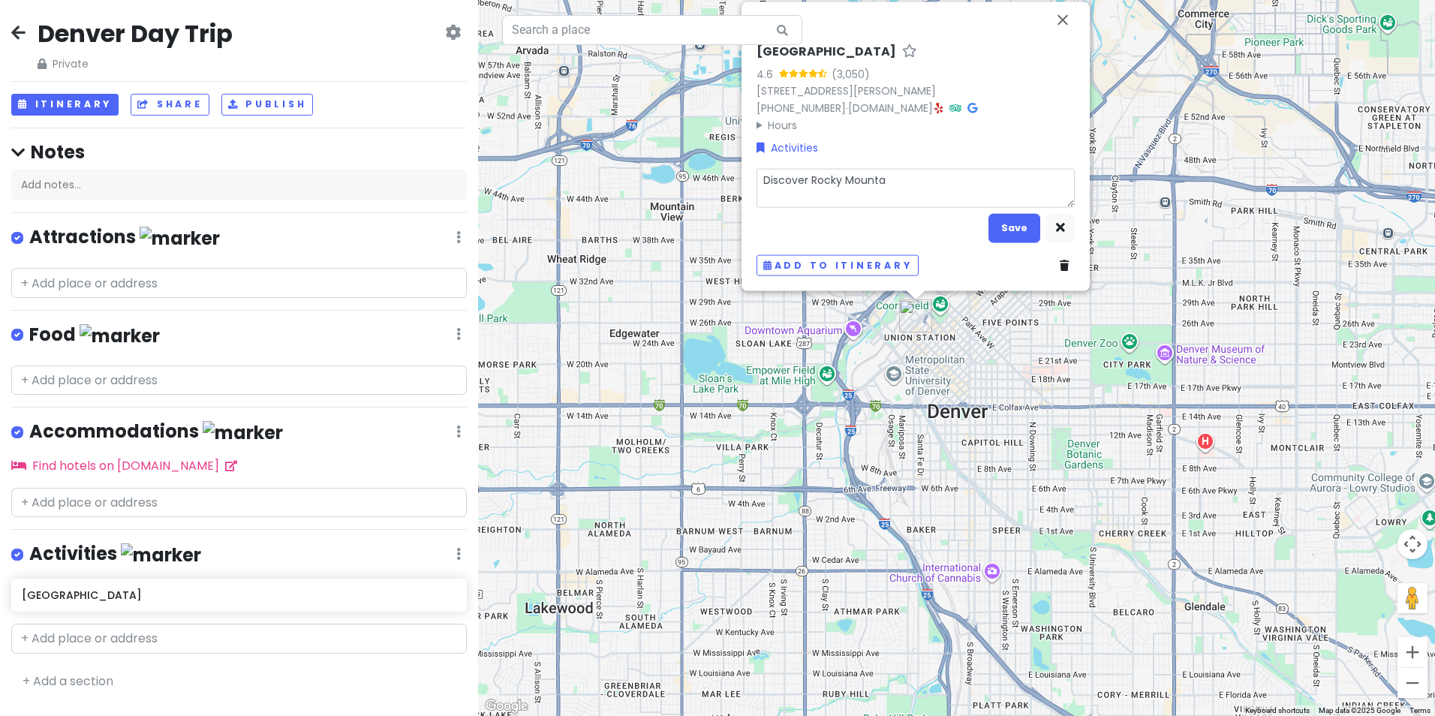
type textarea "Discover Rocky Mountai"
type textarea "x"
type textarea "Discover [GEOGRAPHIC_DATA]"
type textarea "x"
type textarea "Discover [GEOGRAPHIC_DATA]"
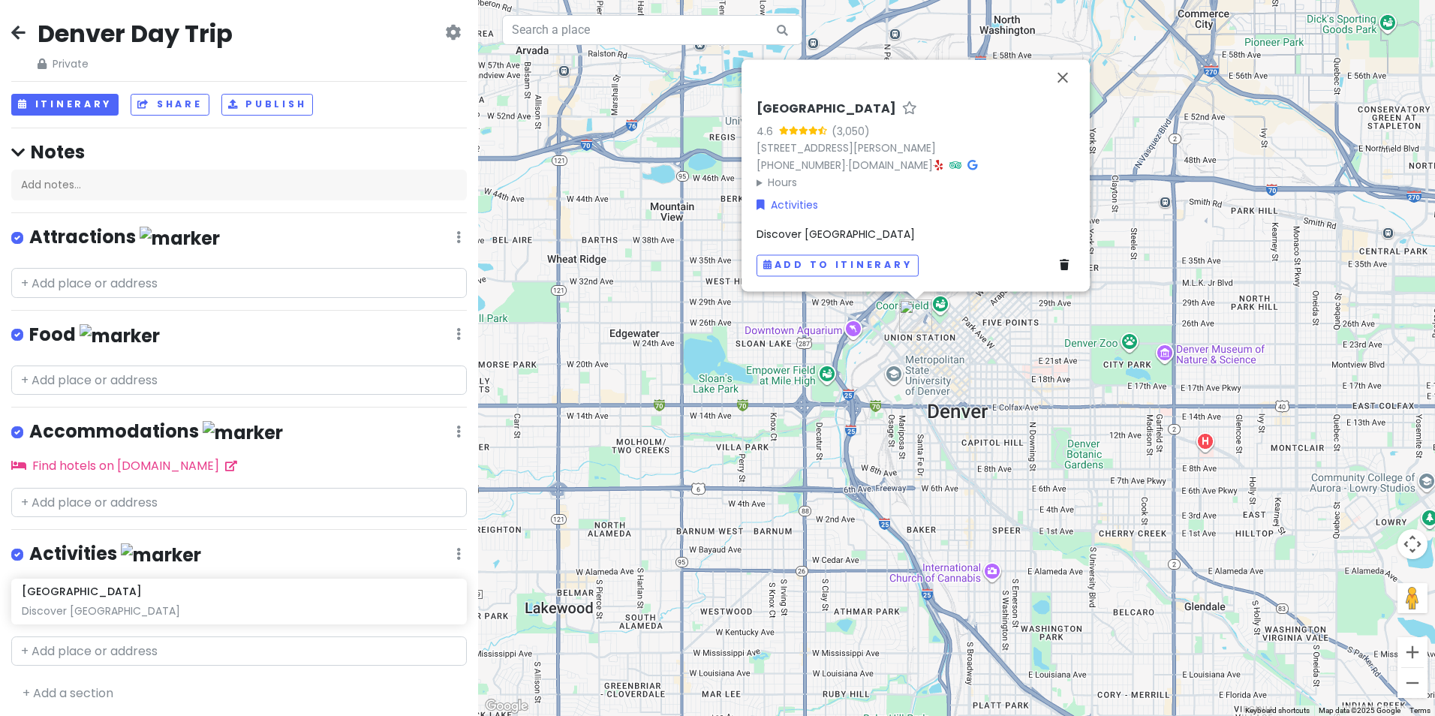
click at [822, 228] on span "Discover [GEOGRAPHIC_DATA]" at bounding box center [836, 234] width 158 height 15
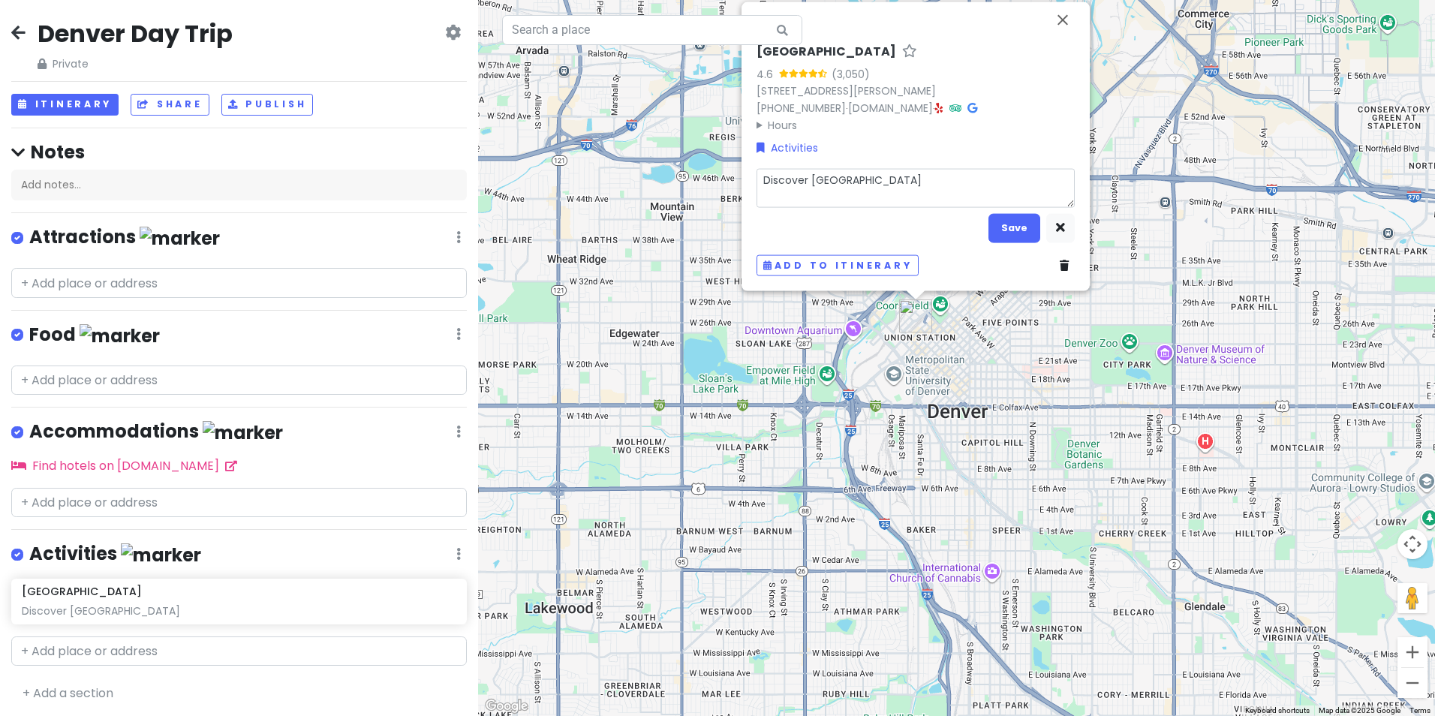
click at [935, 171] on textarea "Discover [GEOGRAPHIC_DATA]" at bounding box center [916, 187] width 318 height 39
type textarea "x"
type textarea "Discover [GEOGRAPHIC_DATA]"
type textarea "x"
type textarea "Discover Rocky Mountain N"
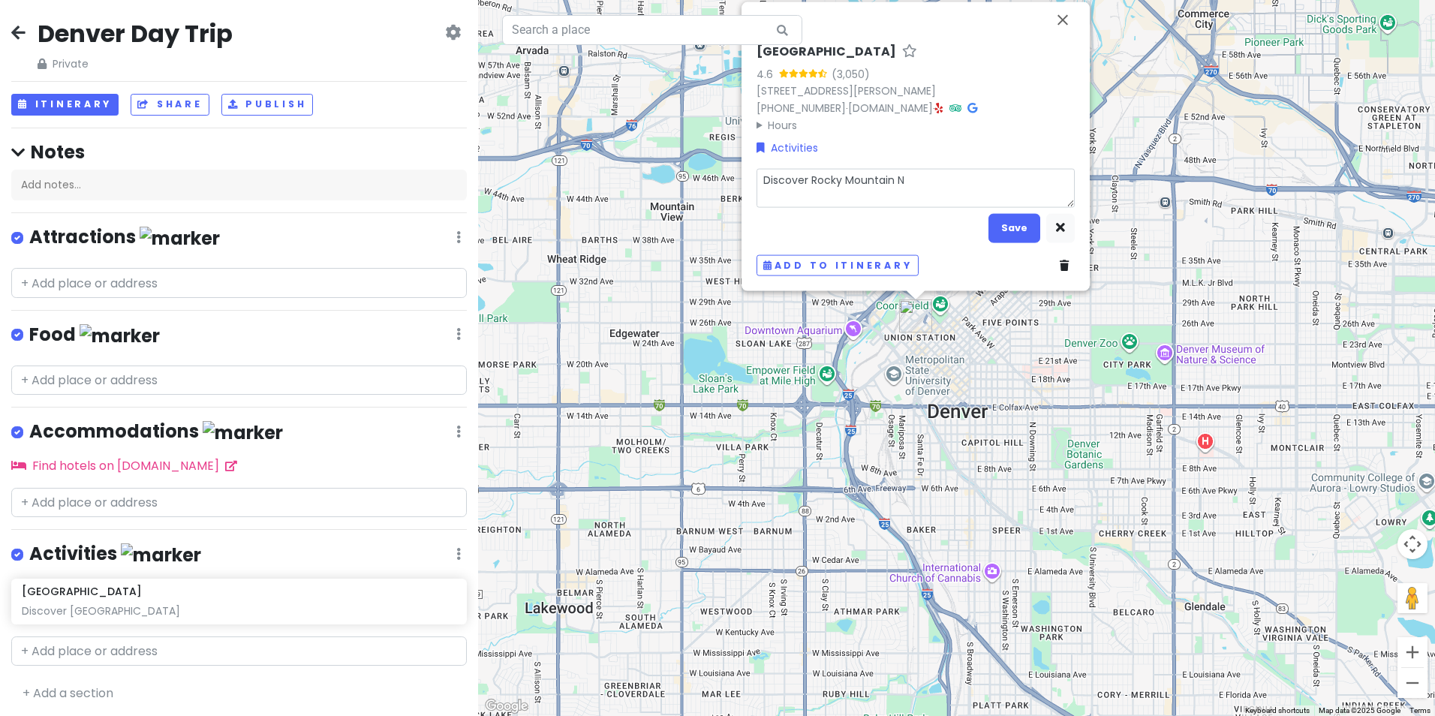
type textarea "x"
type textarea "Discover Rocky Mountain Na"
type textarea "x"
type textarea "Discover Rocky Mountain Nat"
type textarea "x"
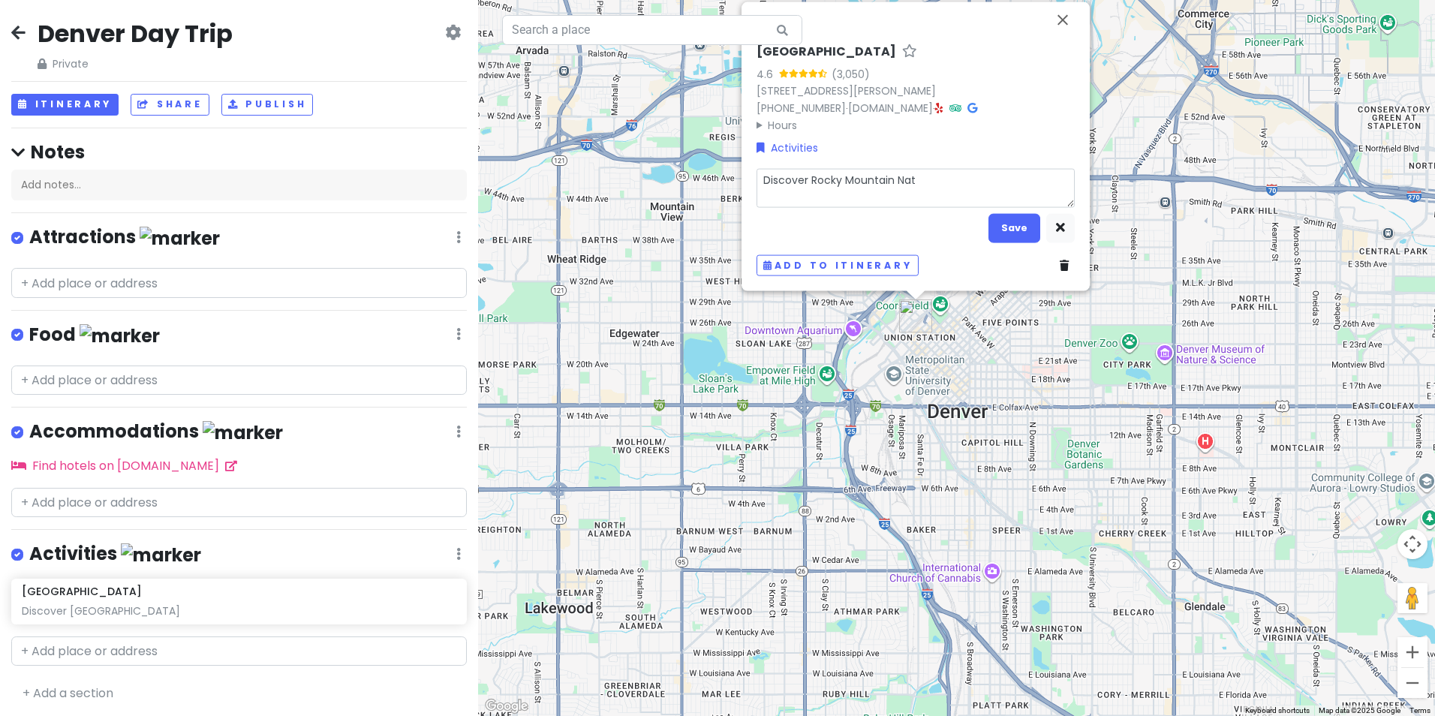
type textarea "Discover Rocky Mountain Nati"
type textarea "x"
type textarea "Discover Rocky Mountain Natio"
type textarea "x"
type textarea "Discover Rocky Mountain Nation"
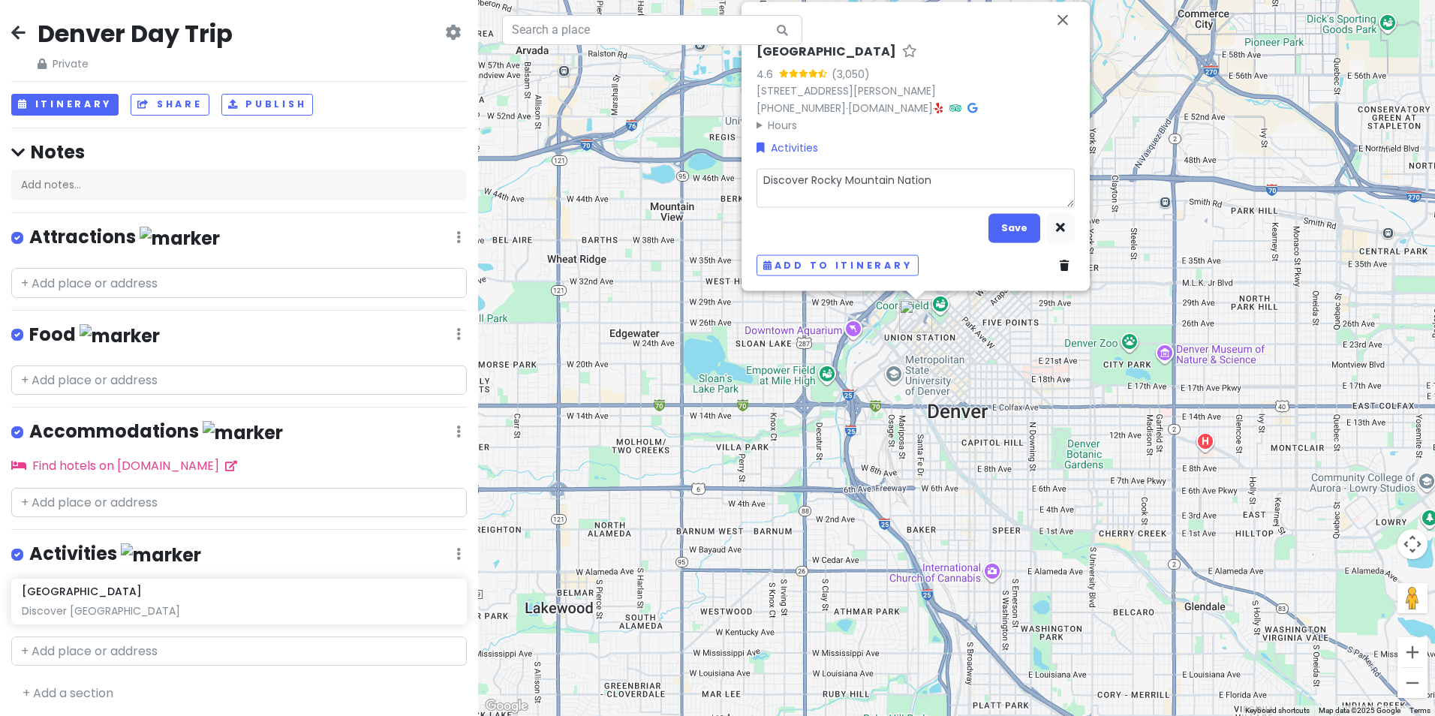
type textarea "x"
type textarea "Discover Rocky Mountain Nationa"
type textarea "x"
type textarea "Discover [GEOGRAPHIC_DATA]"
type textarea "x"
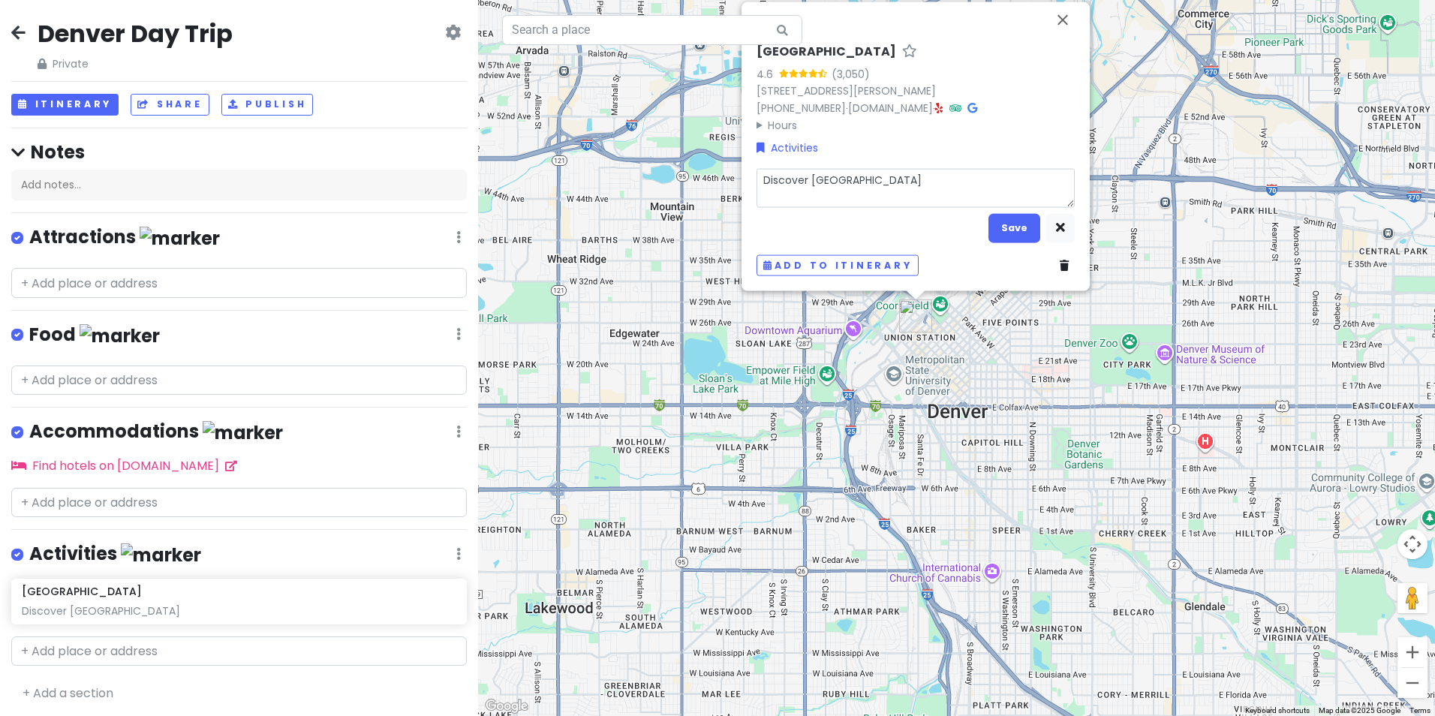
type textarea "Discover [GEOGRAPHIC_DATA]"
type textarea "x"
type textarea "Discover Rocky Mountain National P"
type textarea "x"
type textarea "Discover [GEOGRAPHIC_DATA]"
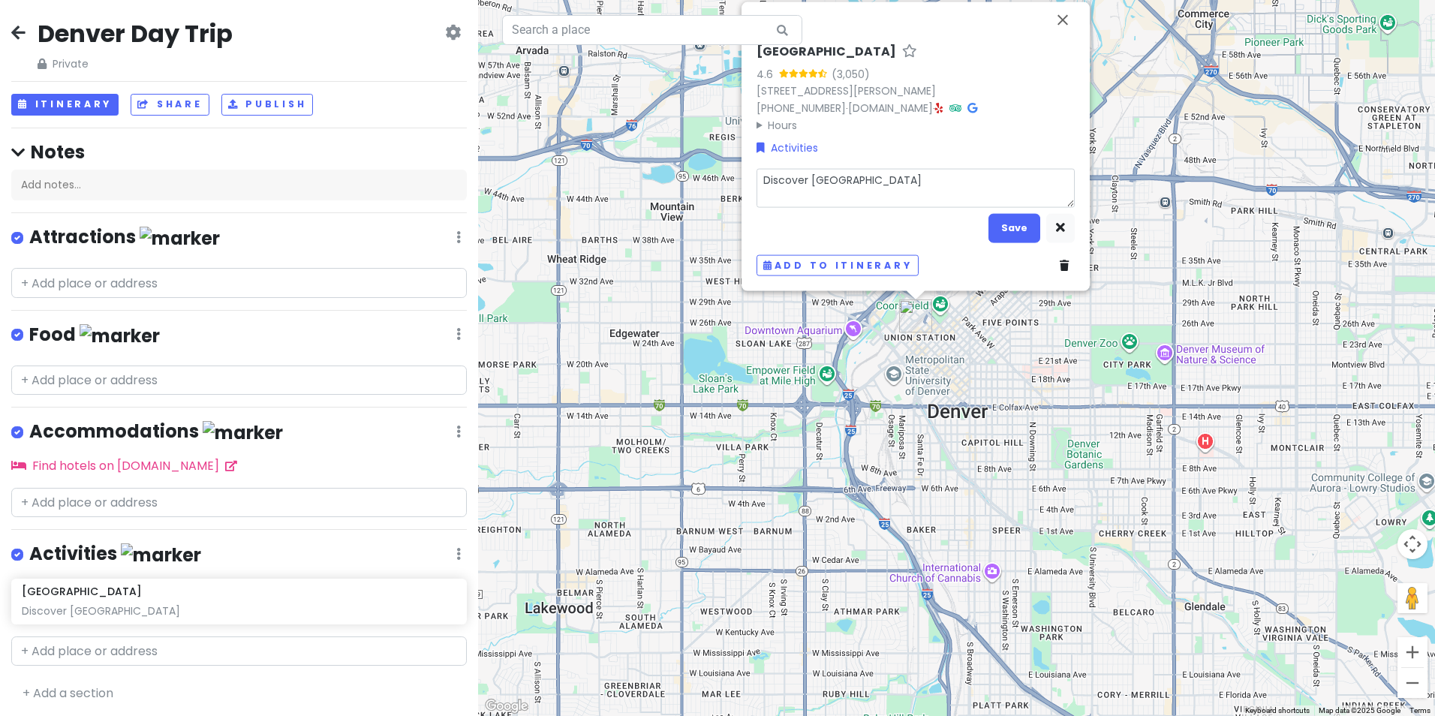
type textarea "x"
type textarea "Discover Rocky Mountain National Par"
type textarea "x"
type textarea "Discover [GEOGRAPHIC_DATA]"
type textarea "x"
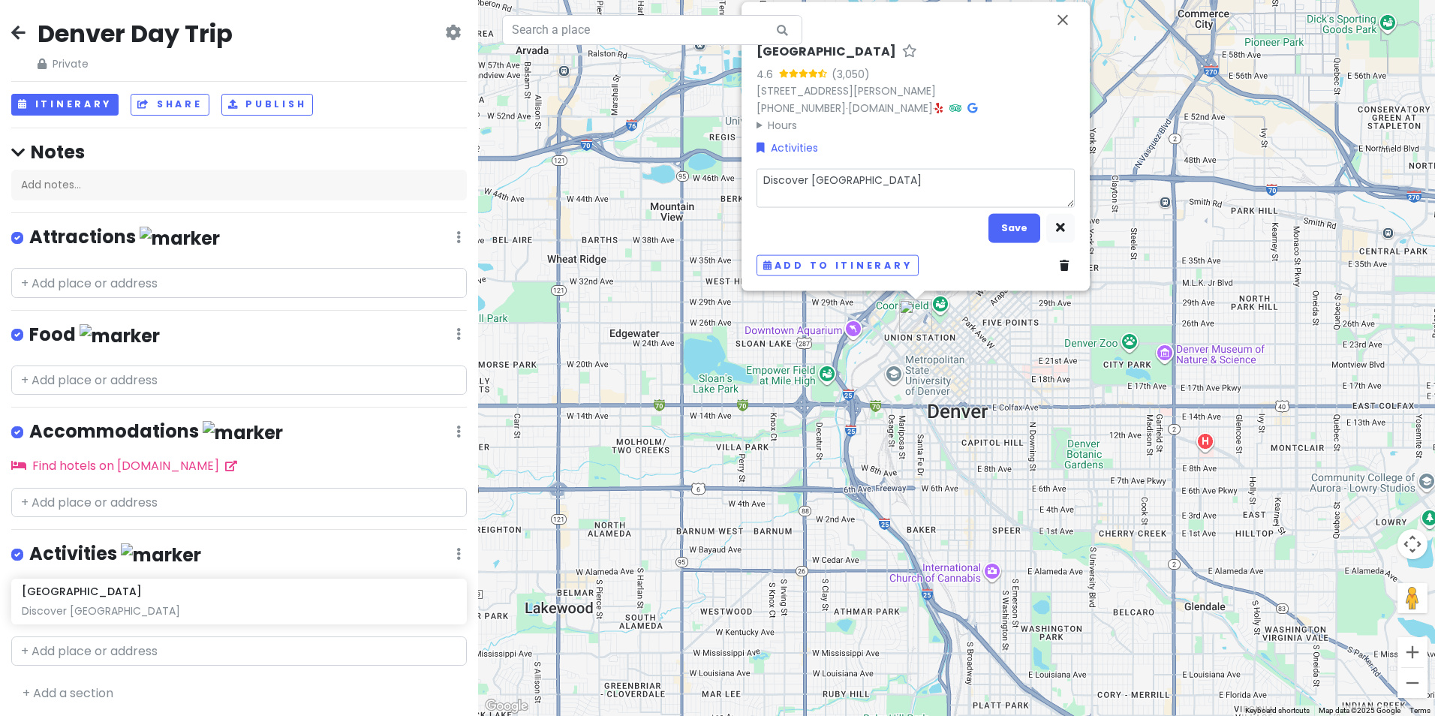
type textarea "Discover [GEOGRAPHIC_DATA]"
type textarea "x"
type textarea "Discover [GEOGRAPHIC_DATA] D"
type textarea "x"
type textarea "Discover [GEOGRAPHIC_DATA] Da"
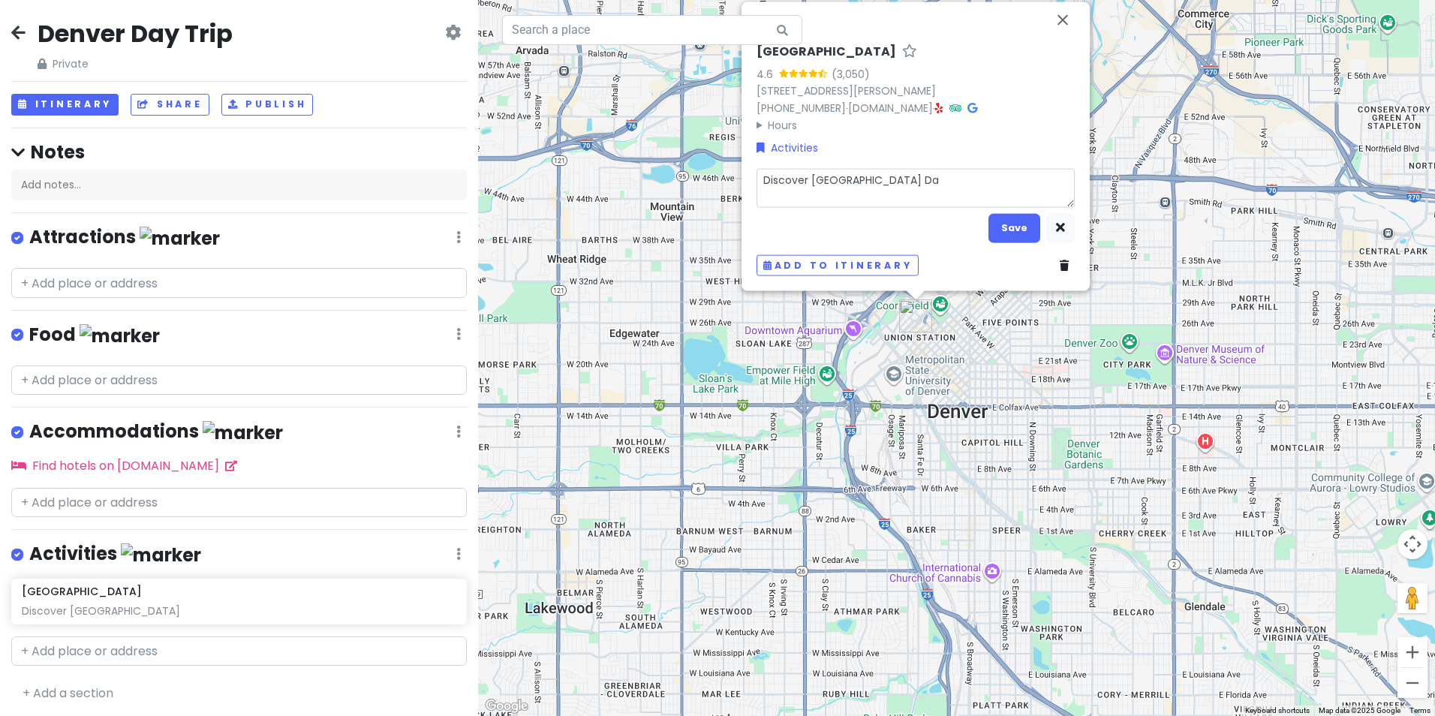
type textarea "x"
type textarea "Discover [GEOGRAPHIC_DATA] Day"
type textarea "x"
type textarea "Discover [GEOGRAPHIC_DATA] Day"
type textarea "x"
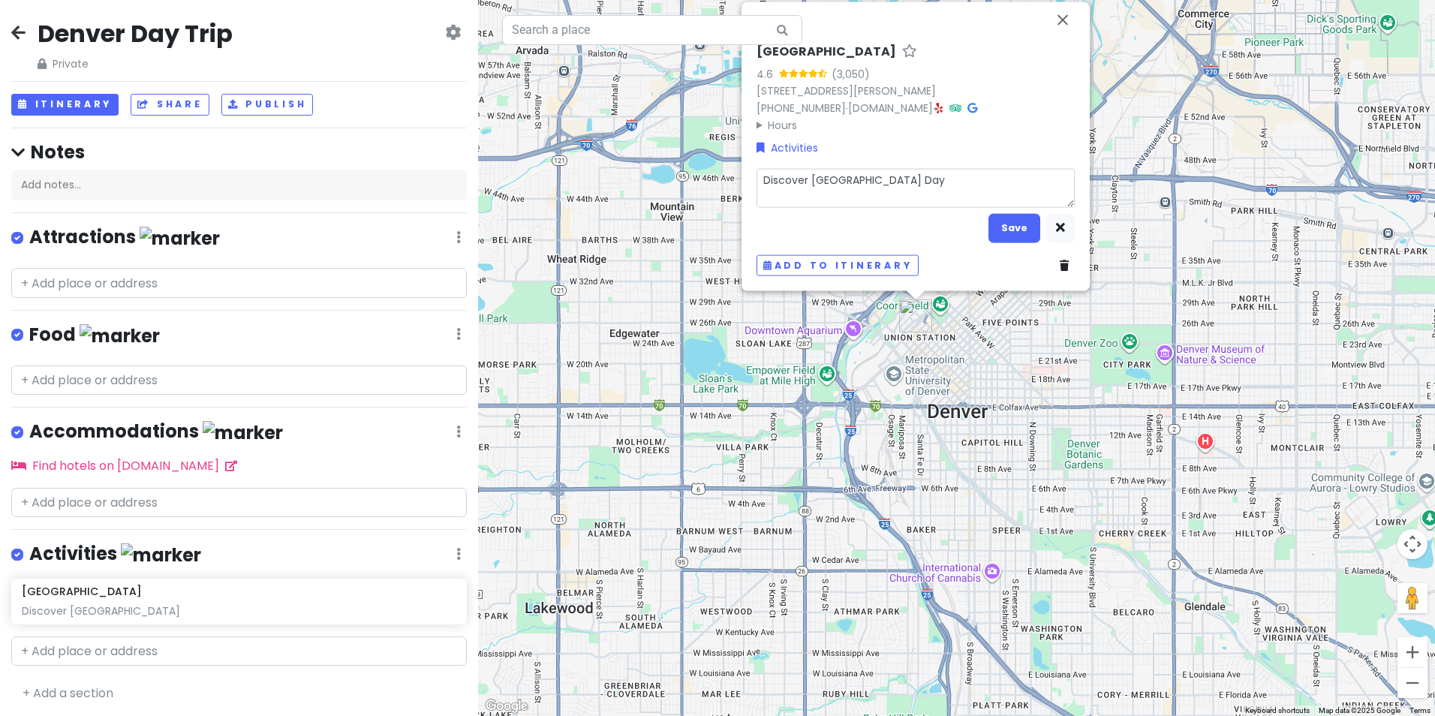
type textarea "Discover [GEOGRAPHIC_DATA] Day T"
type textarea "x"
type textarea "Discover [GEOGRAPHIC_DATA] Day To"
type textarea "x"
type textarea "Discover [GEOGRAPHIC_DATA] Day Tou"
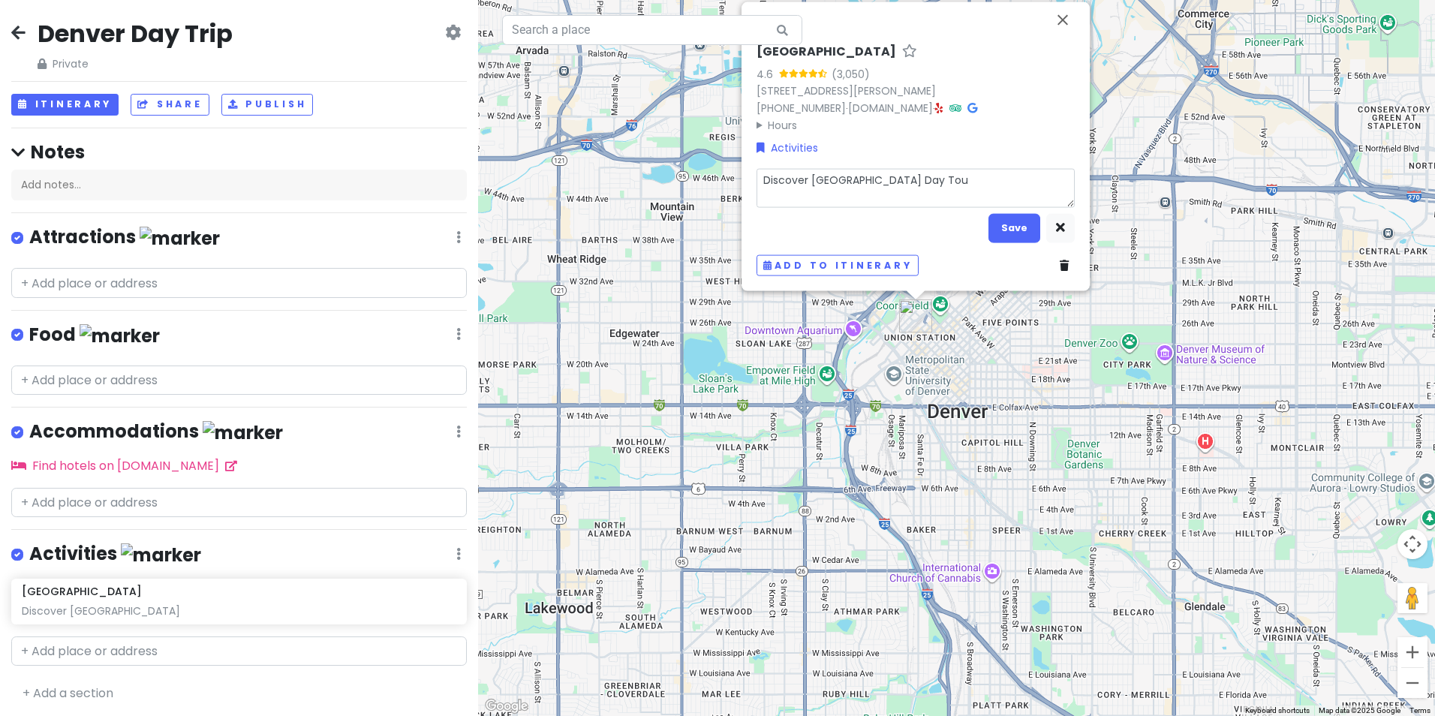
type textarea "x"
type textarea "Discover [GEOGRAPHIC_DATA] Day Tour"
click at [1021, 232] on button "Save" at bounding box center [1015, 227] width 52 height 29
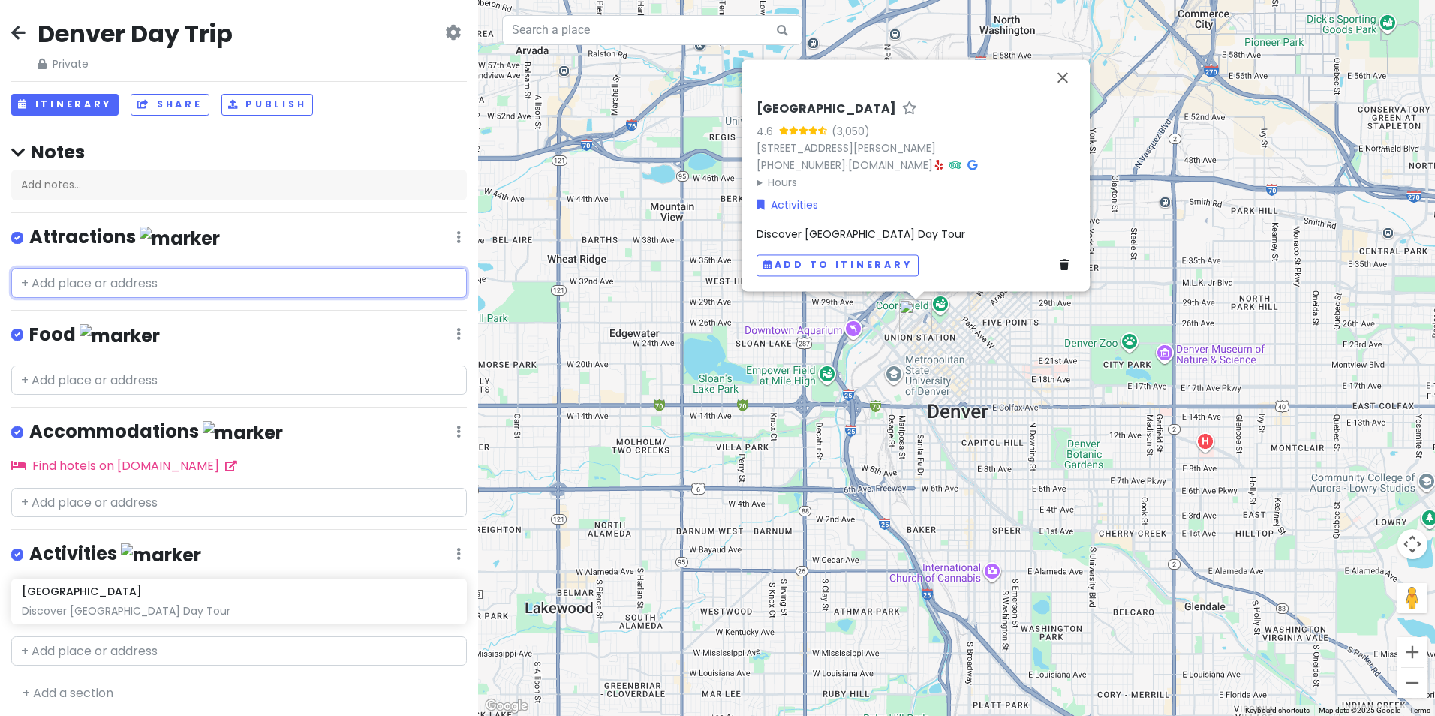
click at [83, 279] on input "text" at bounding box center [239, 283] width 456 height 30
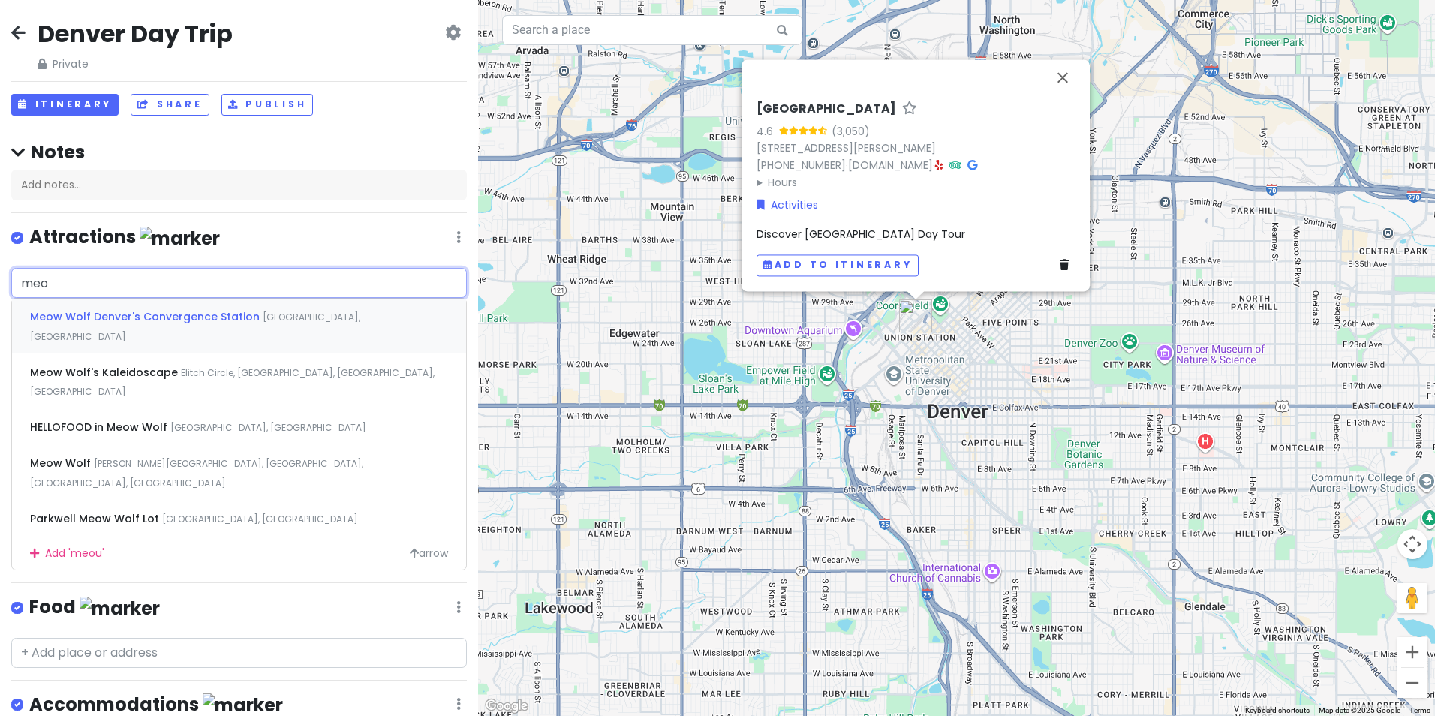
type input "meow"
click at [83, 320] on span "Meow Wolf Denver's Convergence Station" at bounding box center [146, 316] width 233 height 15
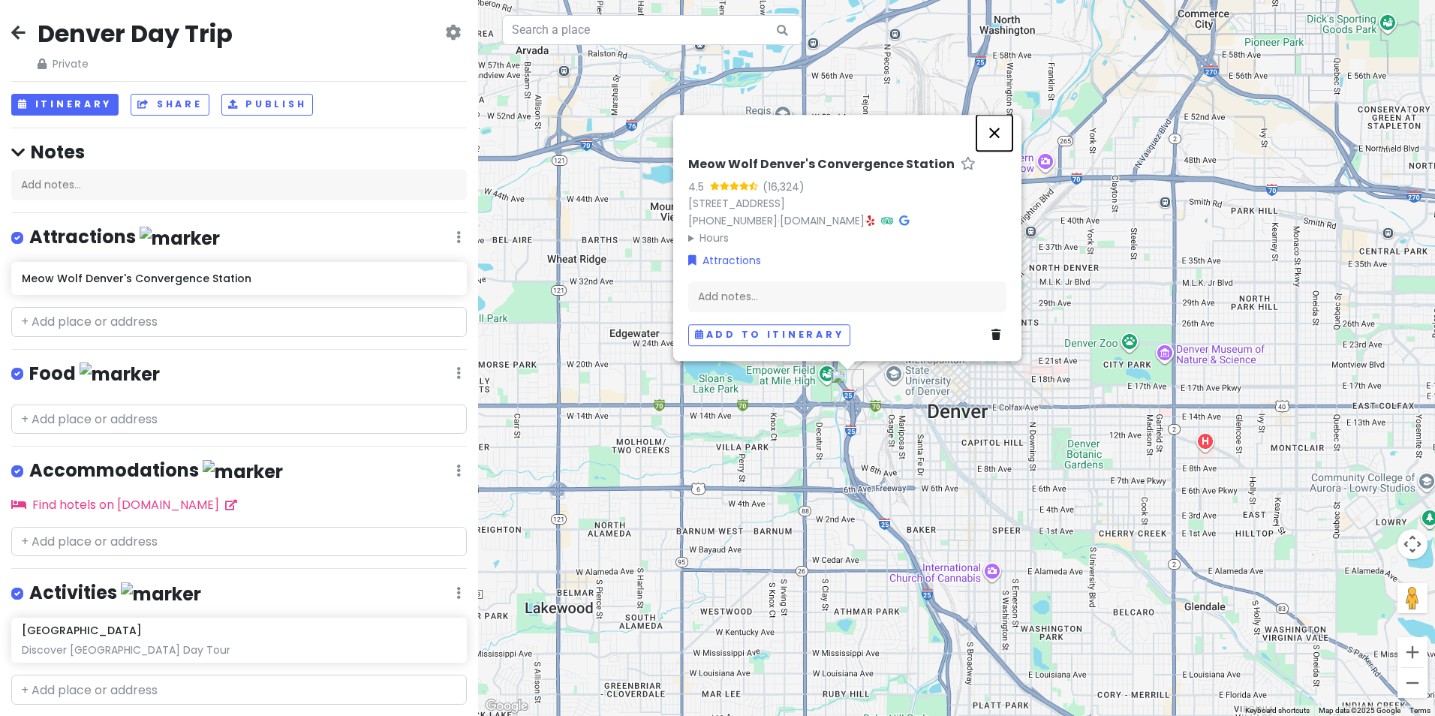
click at [991, 128] on button "Close" at bounding box center [995, 133] width 36 height 36
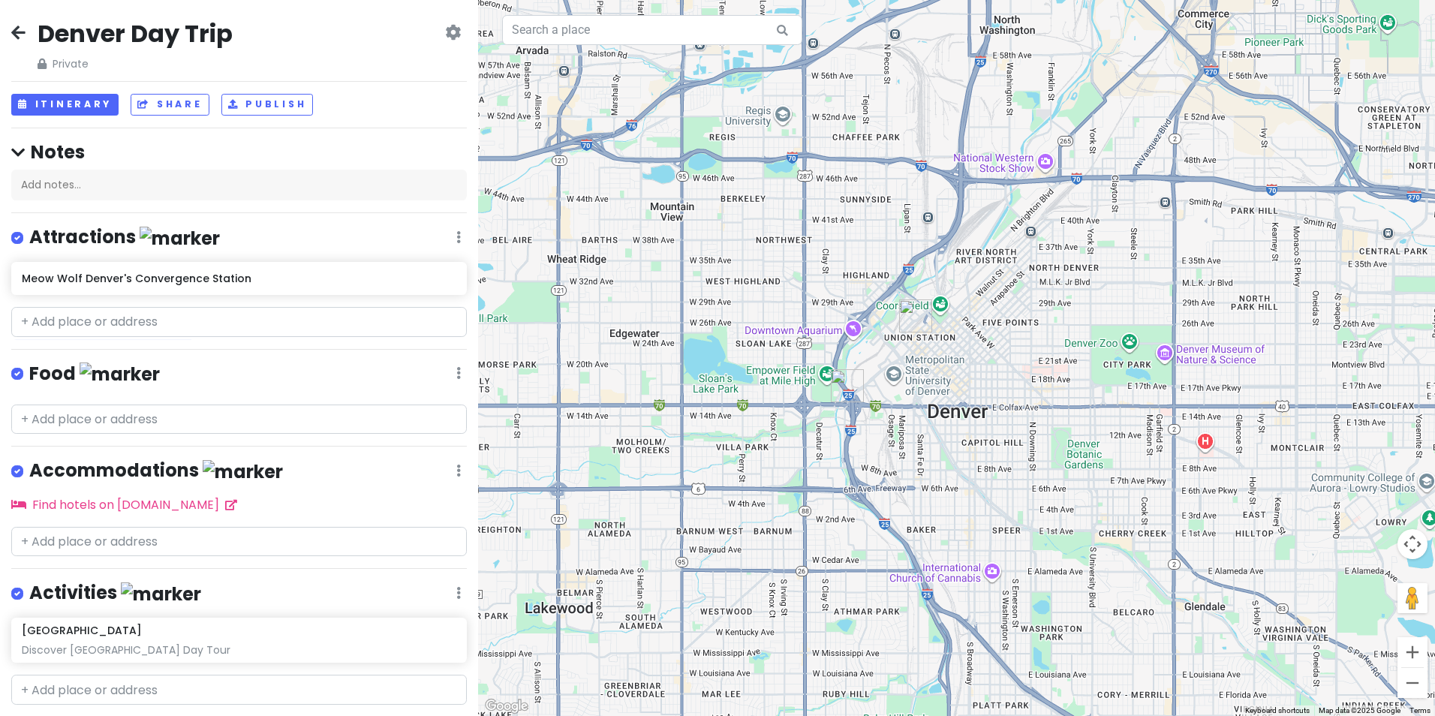
click at [24, 30] on icon at bounding box center [18, 32] width 14 height 12
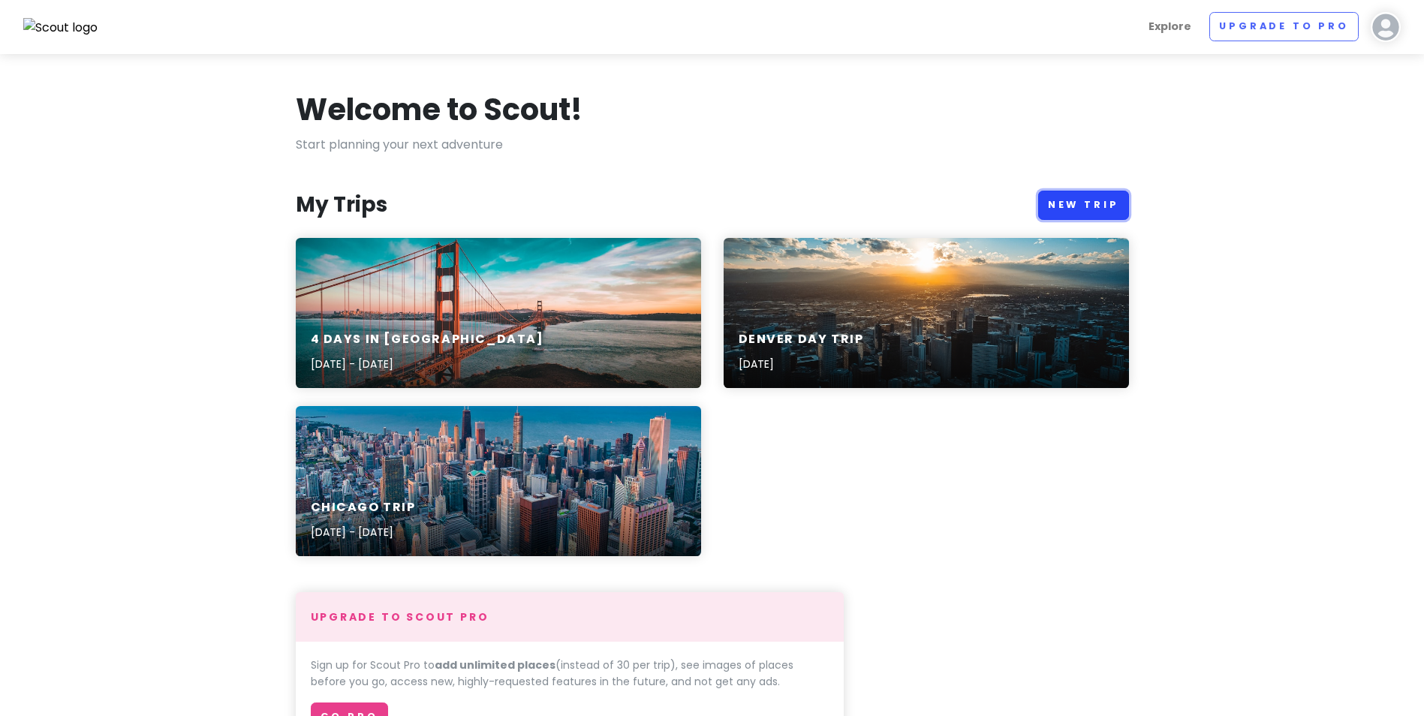
click at [1067, 203] on link "New Trip" at bounding box center [1083, 205] width 91 height 29
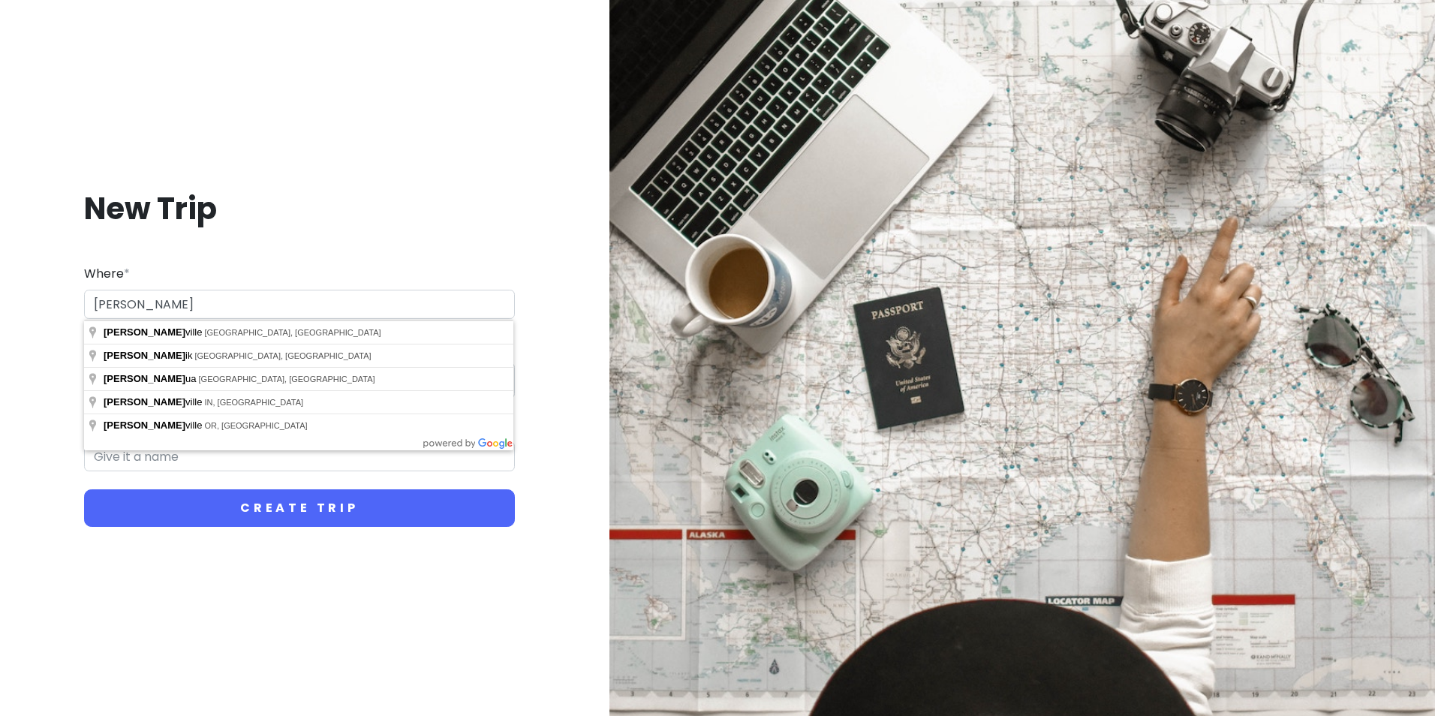
type input "[GEOGRAPHIC_DATA], [GEOGRAPHIC_DATA], [GEOGRAPHIC_DATA]"
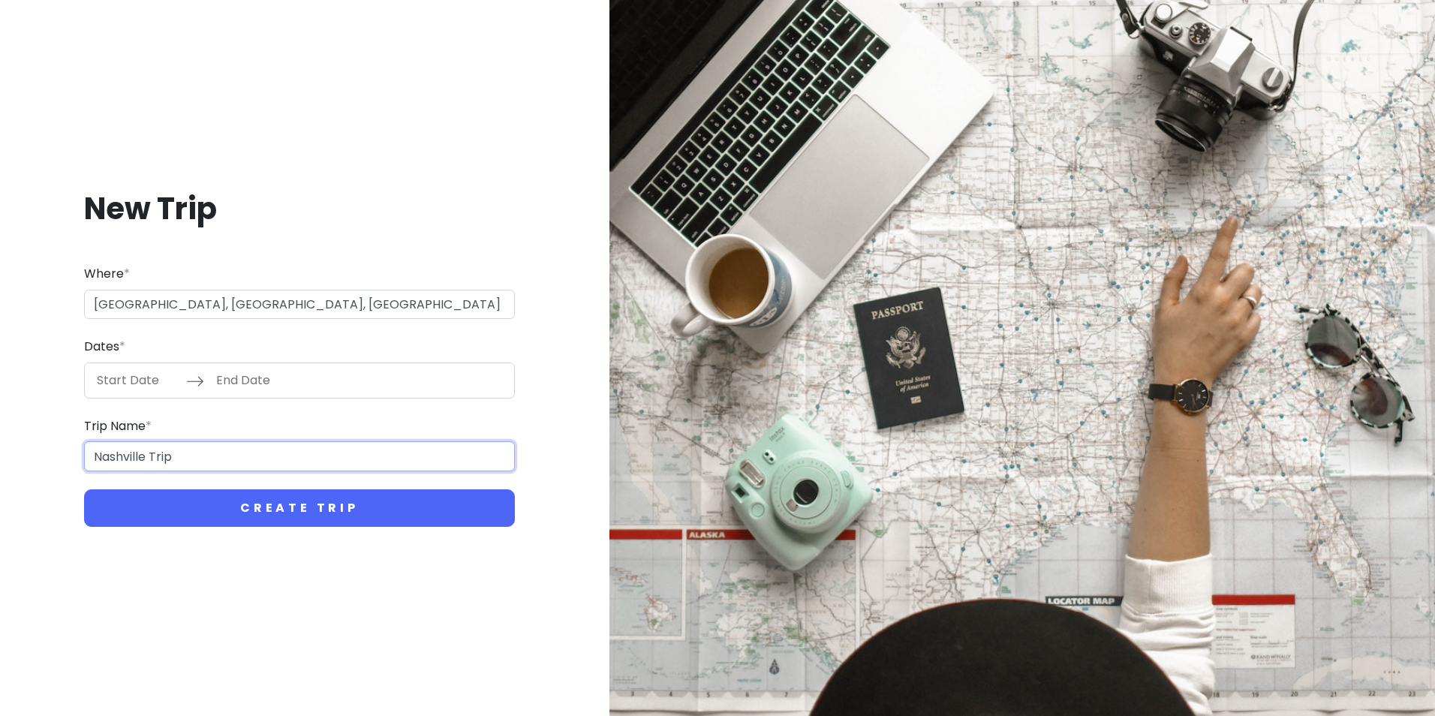
click at [147, 457] on input "Nashville Trip" at bounding box center [299, 456] width 431 height 30
type input "Nashville Day Trip"
click at [133, 381] on input "Start Date" at bounding box center [138, 380] width 98 height 35
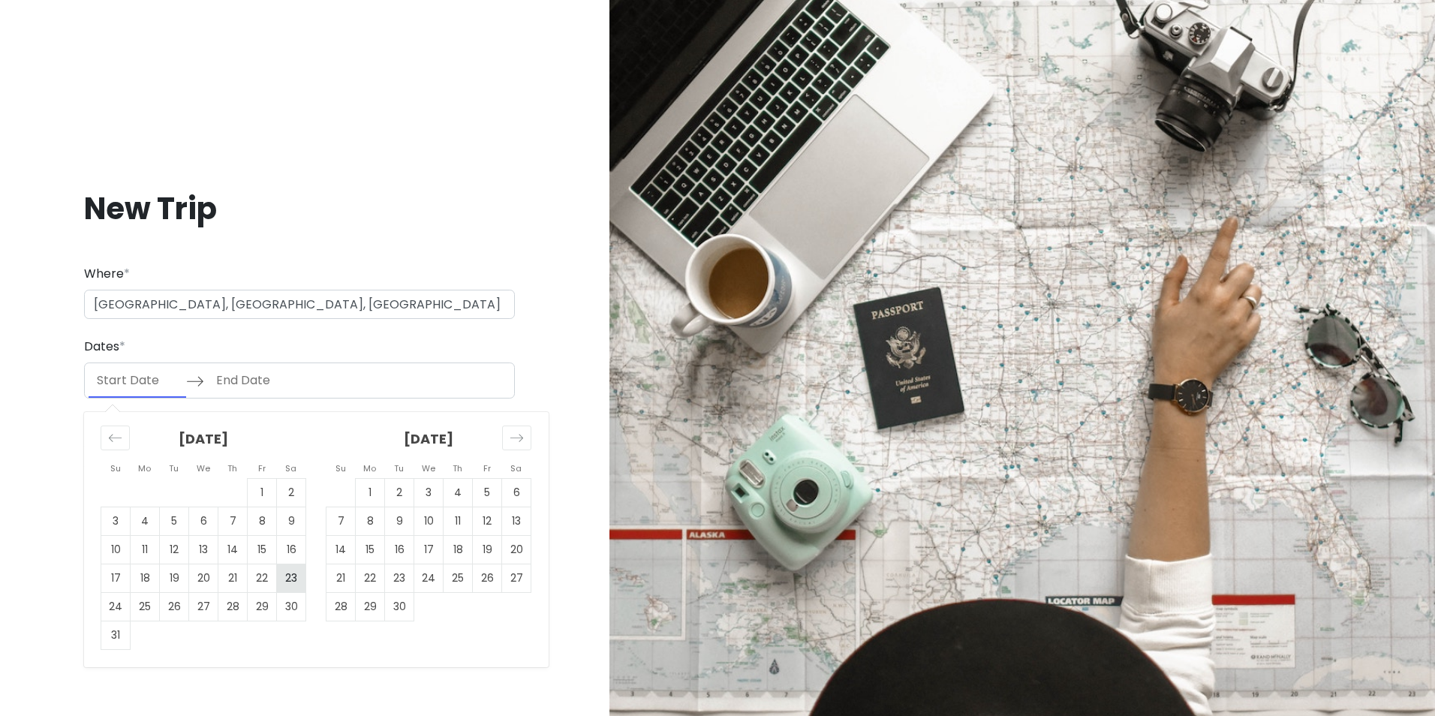
click at [284, 575] on td "23" at bounding box center [291, 578] width 29 height 29
type input "[DATE]"
click at [284, 575] on td "23" at bounding box center [291, 578] width 29 height 29
type input "[DATE]"
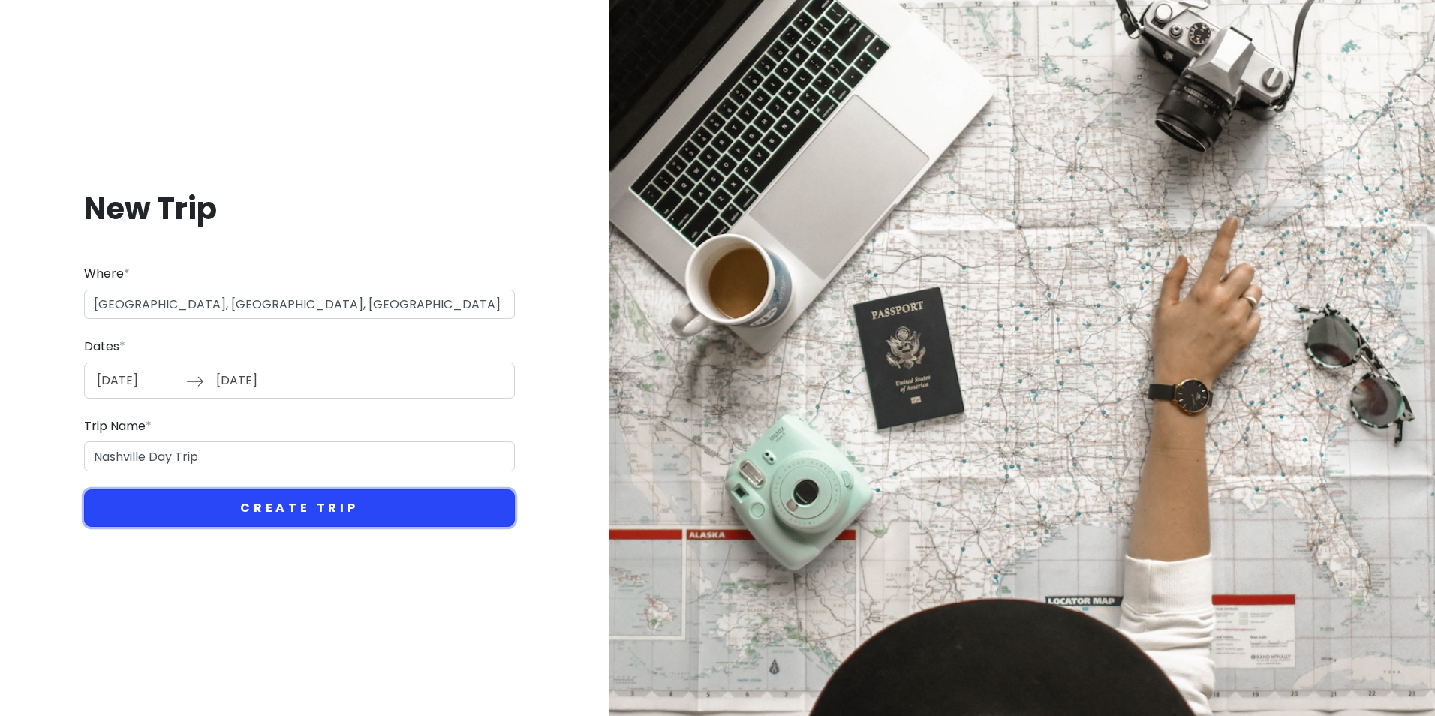
click at [276, 520] on button "Create Trip" at bounding box center [299, 508] width 431 height 38
